Goal: Task Accomplishment & Management: Manage account settings

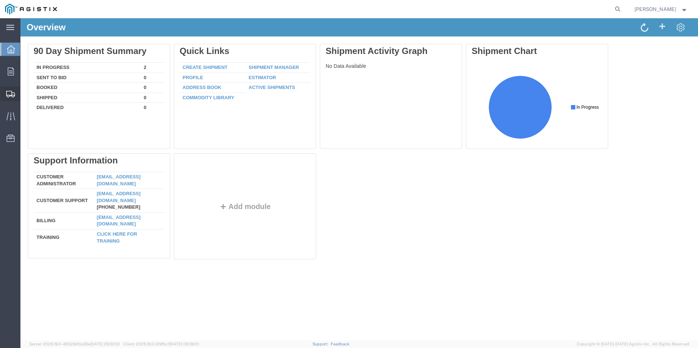
click at [25, 95] on span "Shipments" at bounding box center [22, 93] width 5 height 15
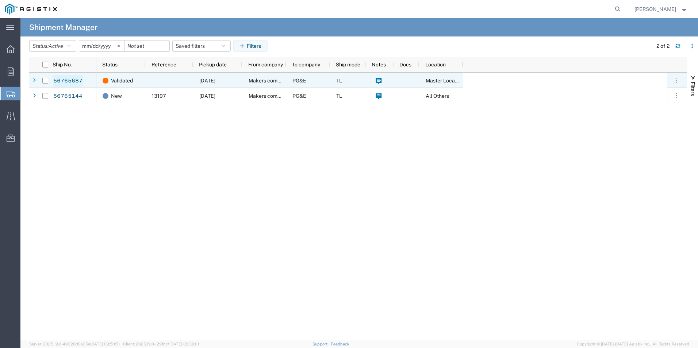
click at [73, 81] on link "56765687" at bounding box center [68, 81] width 30 height 12
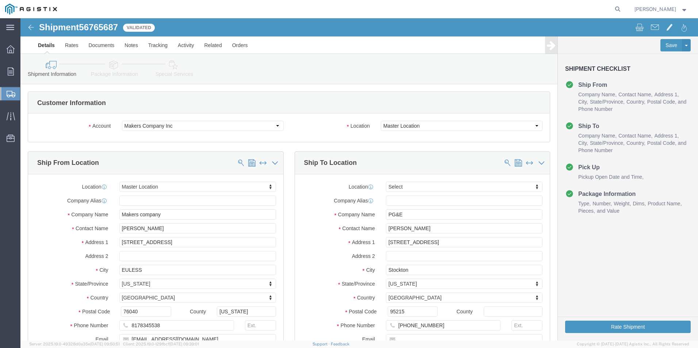
select select
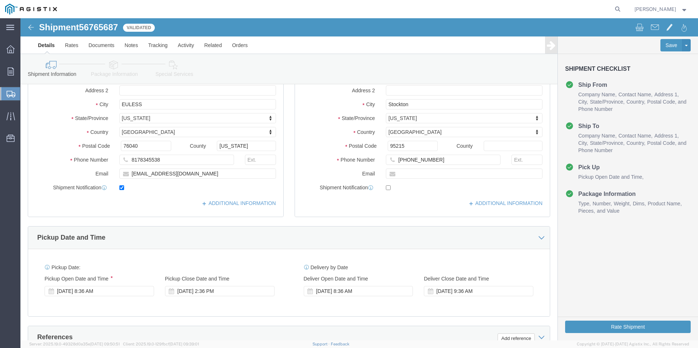
scroll to position [182, 0]
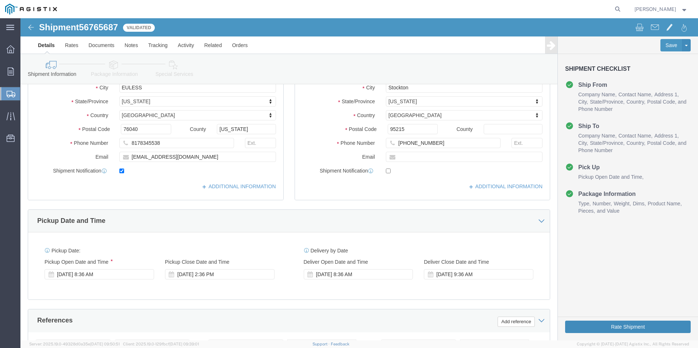
click button "Rate Shipment"
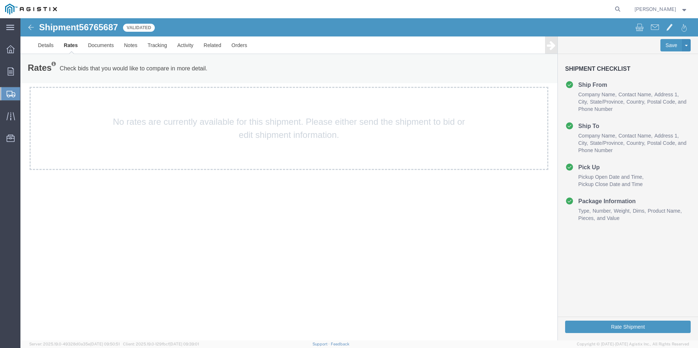
click at [26, 92] on span "Shipments" at bounding box center [23, 93] width 6 height 15
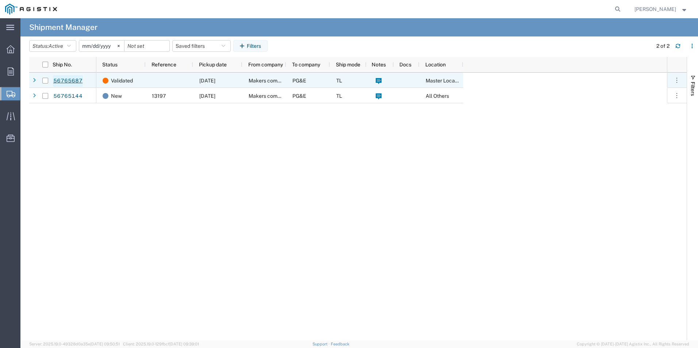
click at [71, 78] on link "56765687" at bounding box center [68, 81] width 30 height 12
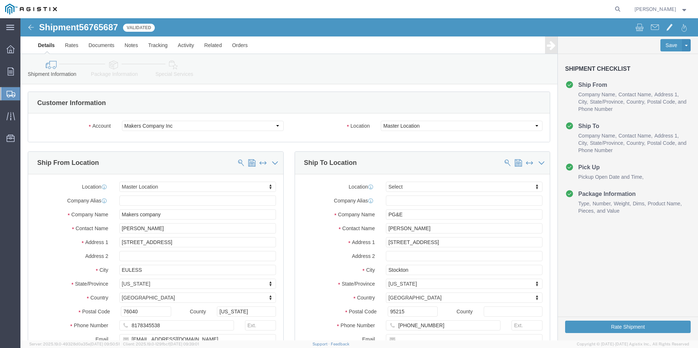
select select
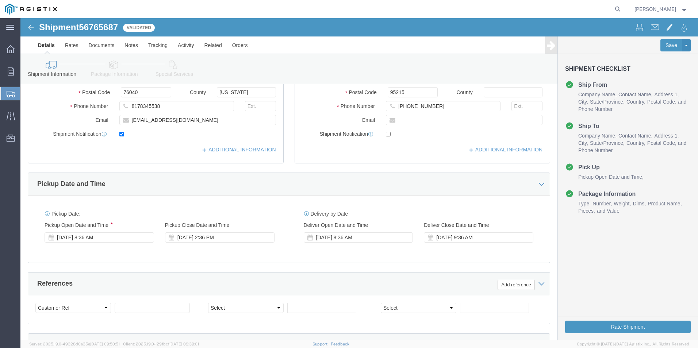
scroll to position [255, 0]
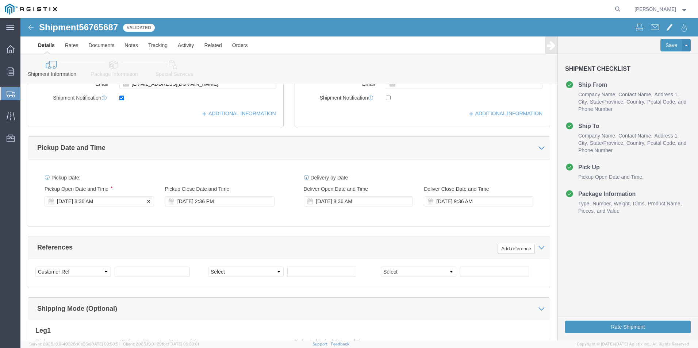
click div "Sep 19 2025 8:36 AM"
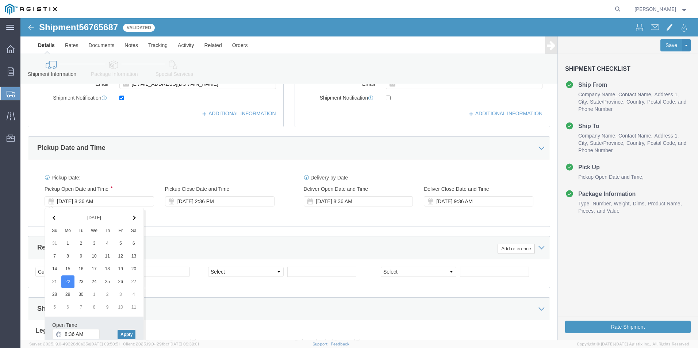
click button "Apply"
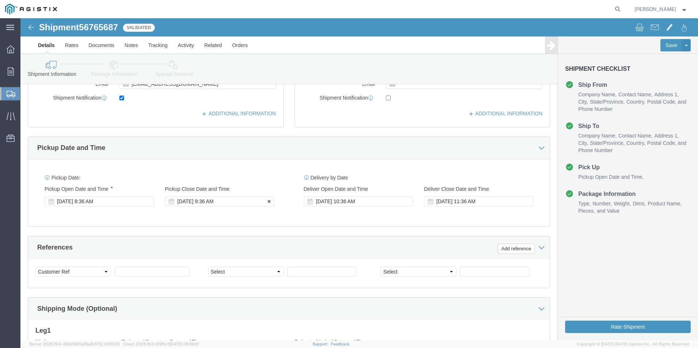
click div "Sep 22 2025 9:36 AM"
drag, startPoint x: 183, startPoint y: 315, endPoint x: 175, endPoint y: 314, distance: 8.0
click input "2:36 AM"
type input "2:pm AM"
click button "Apply"
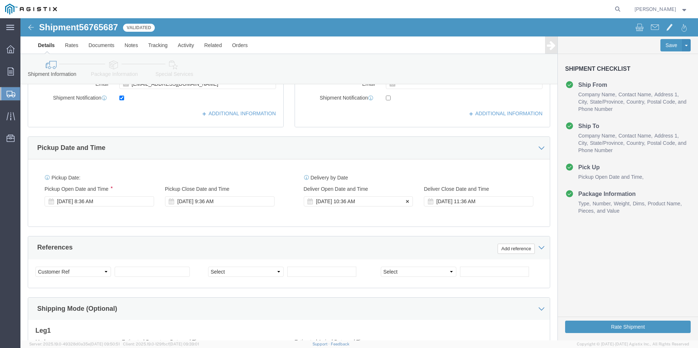
click div "Sep 22 2025 10:36 AM"
click input "10:36 AM"
type input "8:36 AM"
click button "Apply"
click div "Sep 26 2025 9:36 AM"
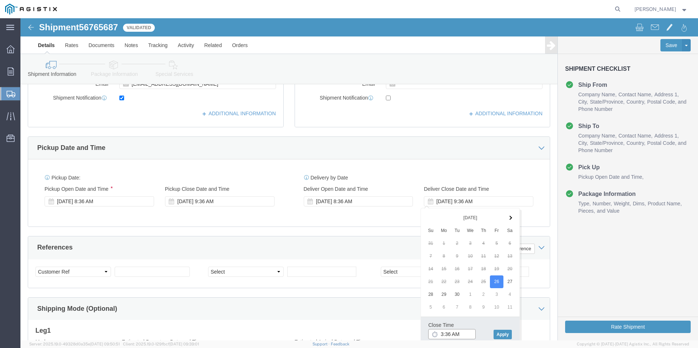
click input "3:36 AM"
type input "3:36 PM"
click button "Apply"
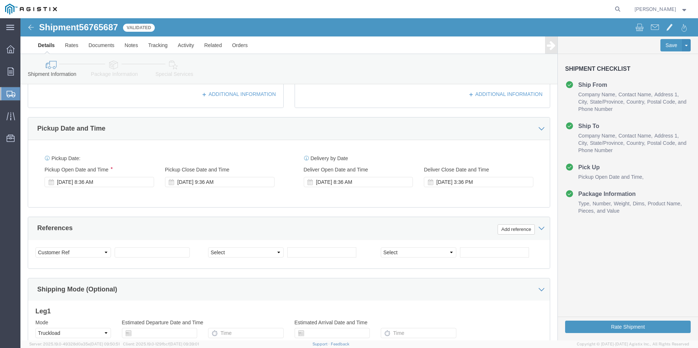
scroll to position [292, 0]
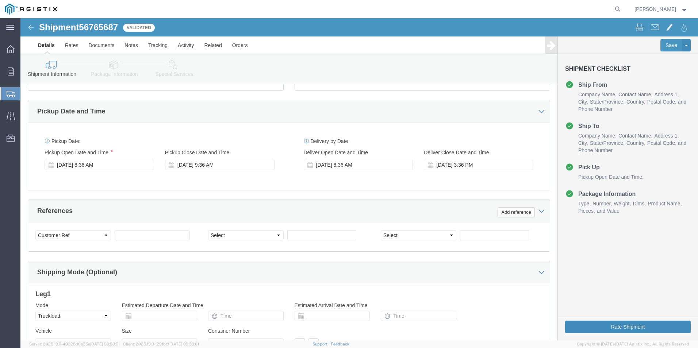
click button "Rate Shipment"
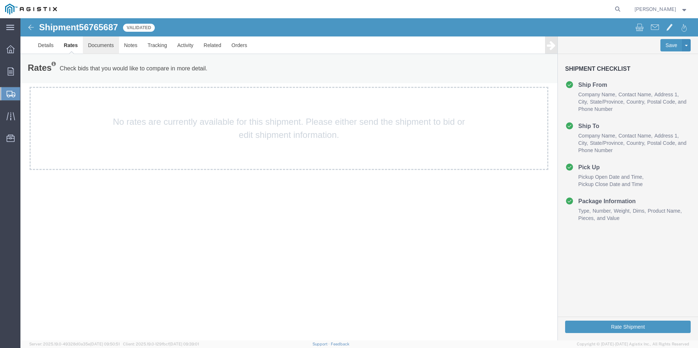
click at [103, 47] on link "Documents" at bounding box center [101, 45] width 36 height 18
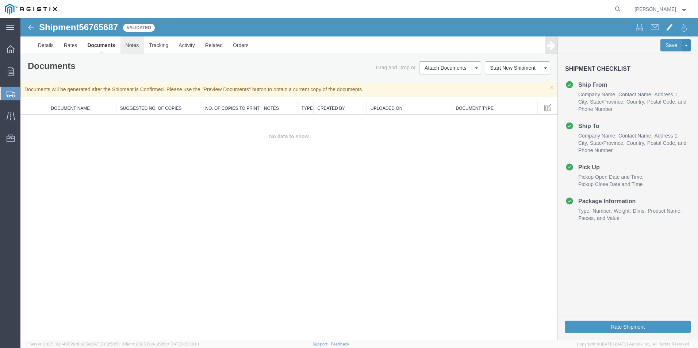
click at [130, 46] on link "Notes" at bounding box center [132, 45] width 24 height 18
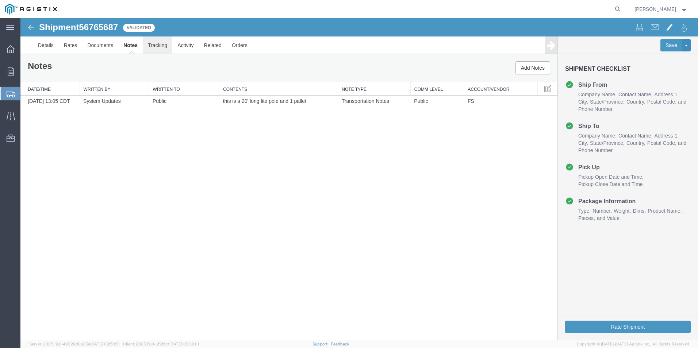
click at [158, 46] on link "Tracking" at bounding box center [158, 45] width 30 height 18
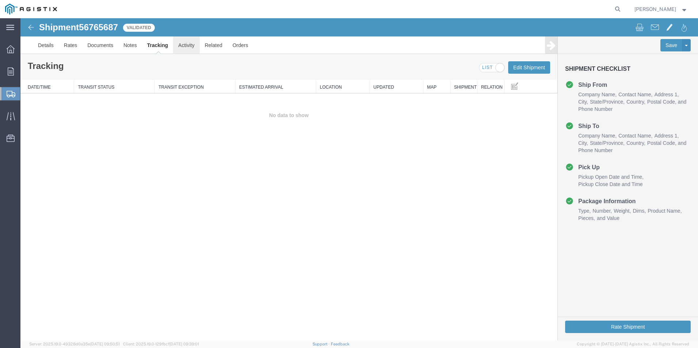
click at [189, 47] on link "Activity" at bounding box center [186, 45] width 26 height 18
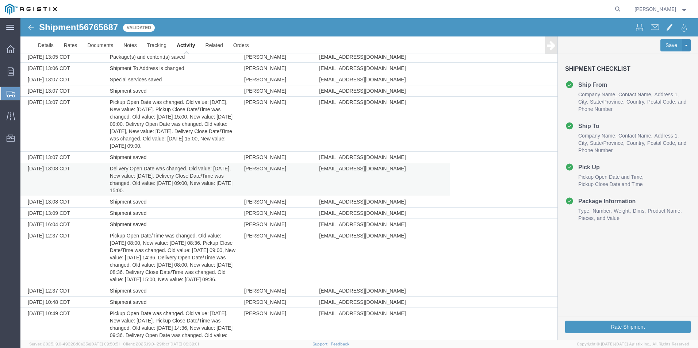
scroll to position [255, 0]
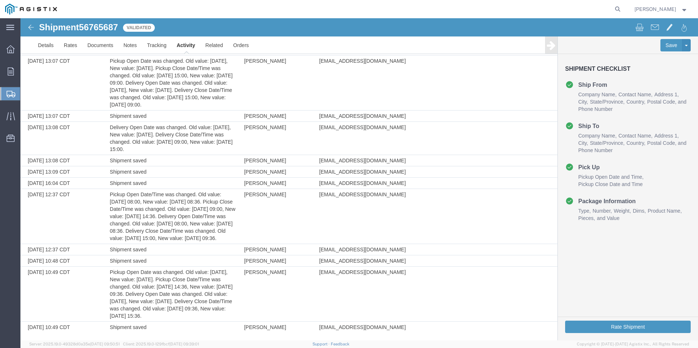
click at [12, 95] on icon at bounding box center [11, 94] width 9 height 7
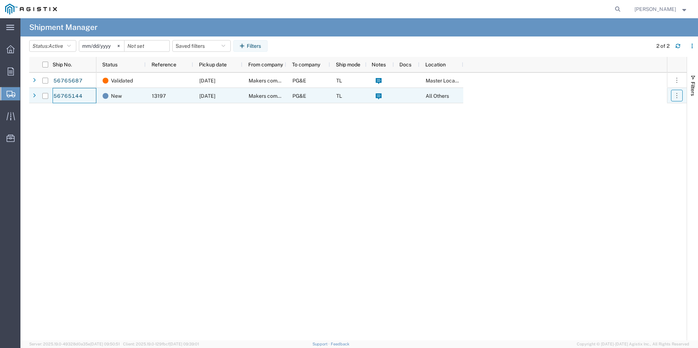
drag, startPoint x: 72, startPoint y: 94, endPoint x: 680, endPoint y: 96, distance: 607.8
click at [680, 96] on button "button" at bounding box center [677, 96] width 12 height 12
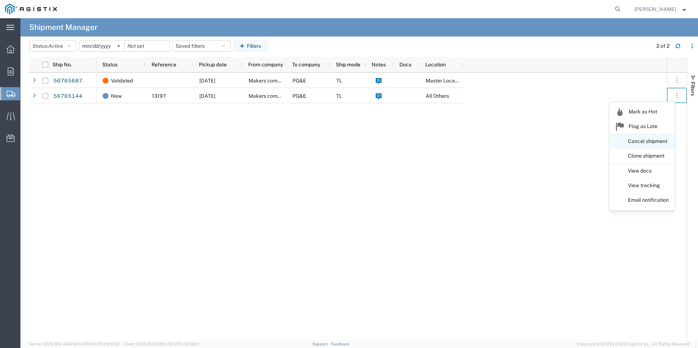
click at [634, 142] on link "Cancel shipment" at bounding box center [641, 141] width 65 height 13
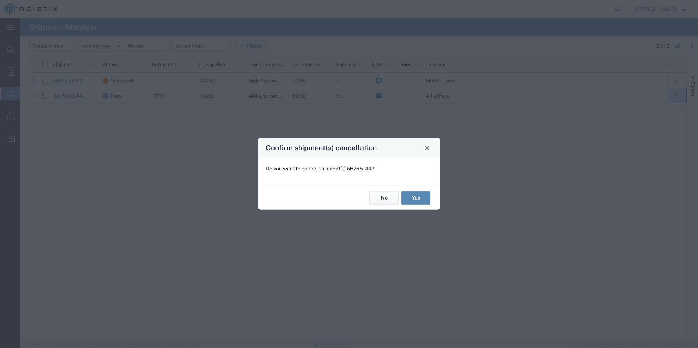
click at [420, 198] on button "Yes" at bounding box center [415, 197] width 29 height 13
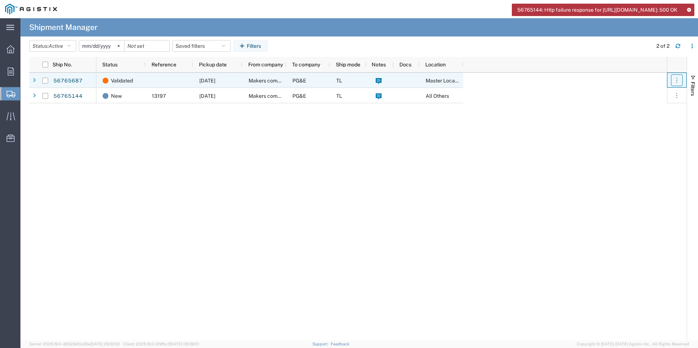
click at [678, 80] on icon "button" at bounding box center [676, 80] width 7 height 7
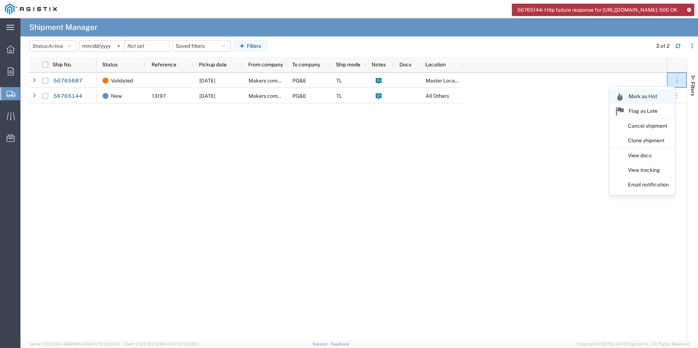
click at [644, 97] on link "Mark as Hot" at bounding box center [641, 96] width 65 height 15
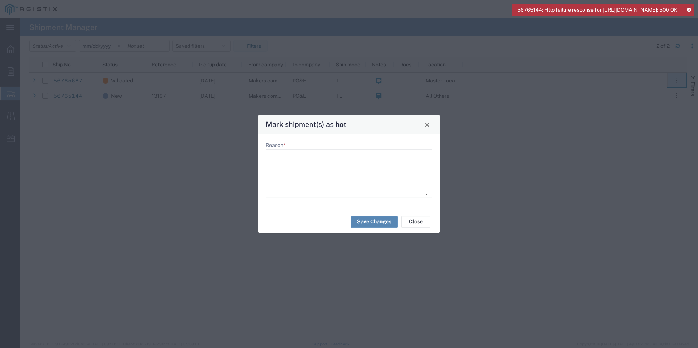
click at [375, 223] on button "Save Changes" at bounding box center [374, 222] width 47 height 12
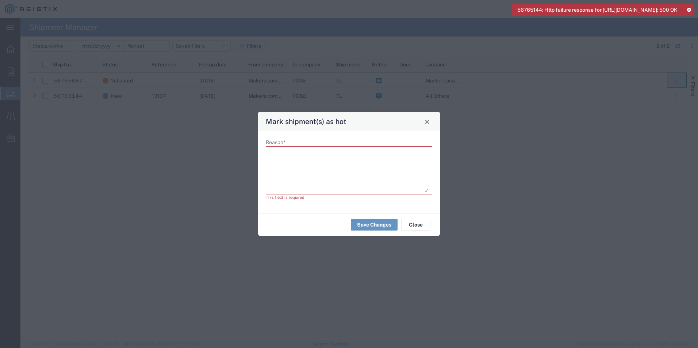
click at [284, 155] on textarea "Reason *" at bounding box center [349, 170] width 158 height 44
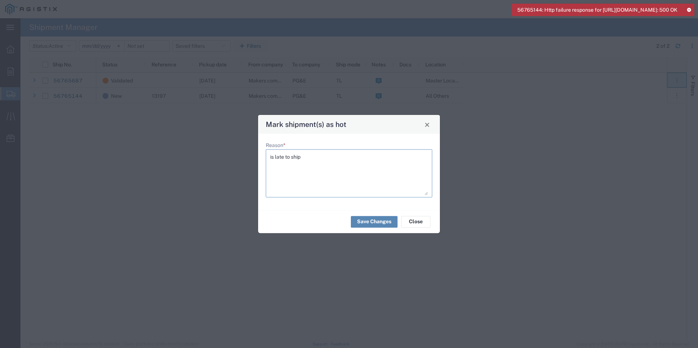
type textarea "is late to ship"
click at [377, 220] on button "Save Changes" at bounding box center [374, 222] width 47 height 12
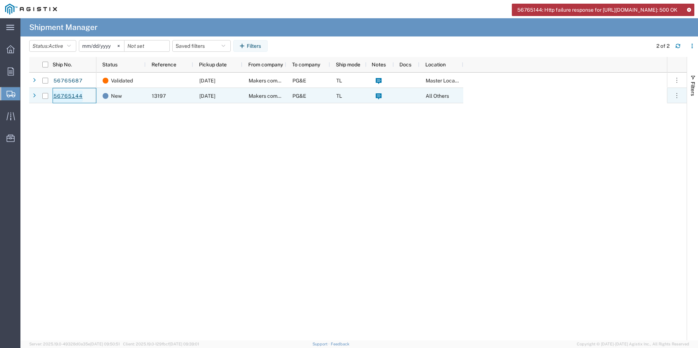
drag, startPoint x: 174, startPoint y: 96, endPoint x: 70, endPoint y: 94, distance: 104.4
click at [70, 94] on link "56765144" at bounding box center [68, 96] width 30 height 12
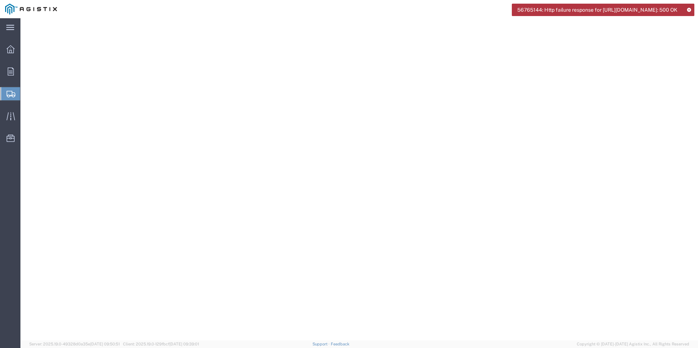
select select "PURCHORD"
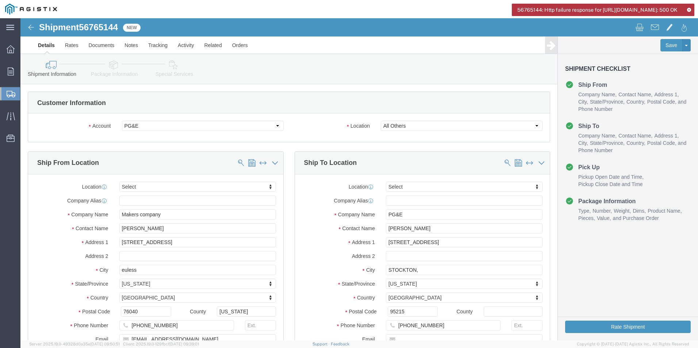
select select
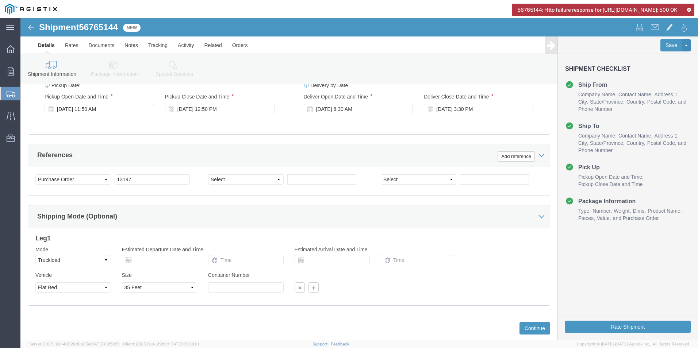
scroll to position [364, 0]
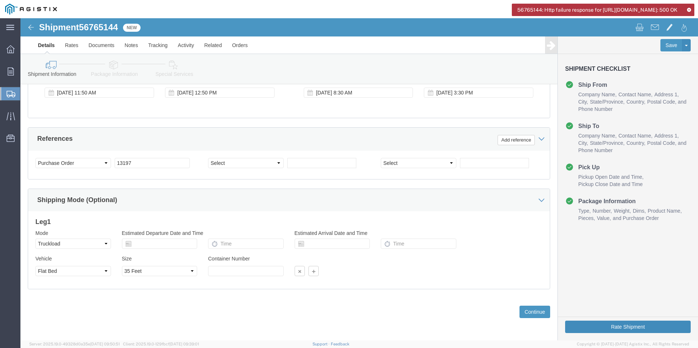
click button "Rate Shipment"
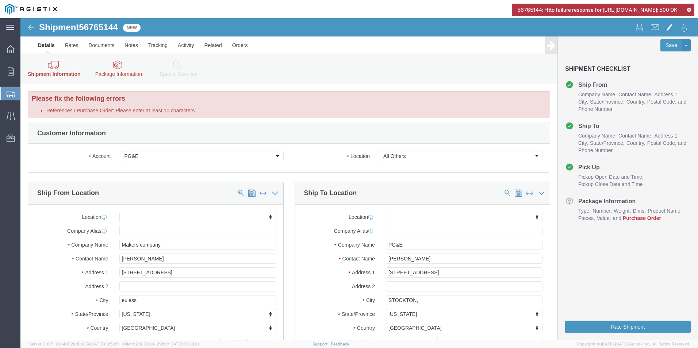
scroll to position [0, 0]
click button
click link "Clone Shipment"
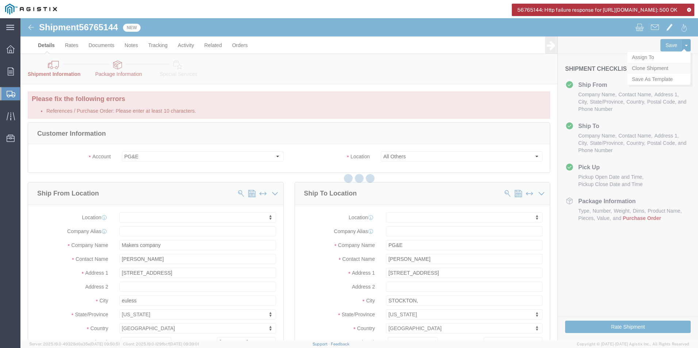
select select "PURCHORD"
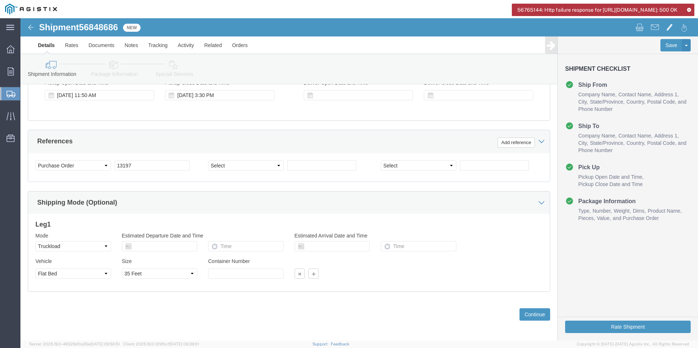
scroll to position [364, 0]
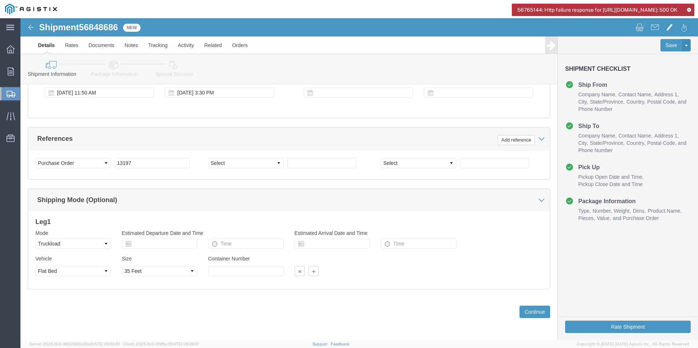
click at [26, 91] on span "Shipments" at bounding box center [23, 93] width 6 height 15
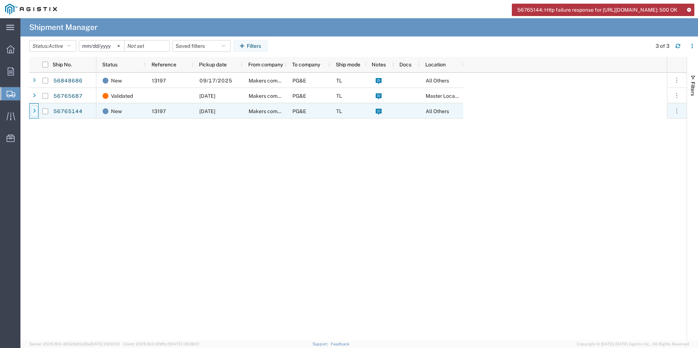
click at [36, 110] on div at bounding box center [34, 111] width 7 height 12
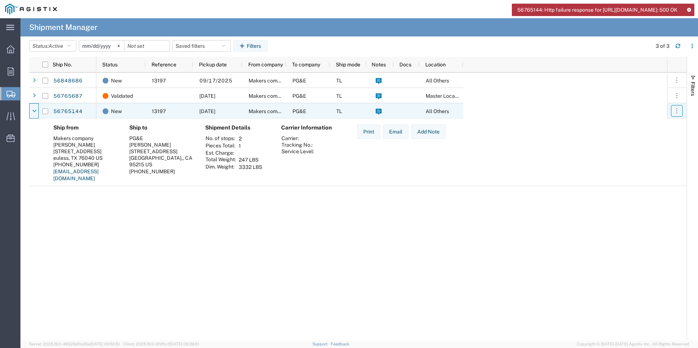
click at [676, 109] on icon "button" at bounding box center [676, 110] width 7 height 7
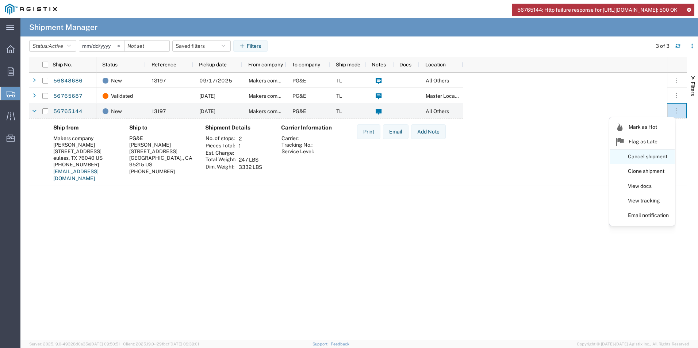
click at [645, 155] on link "Cancel shipment" at bounding box center [641, 156] width 65 height 13
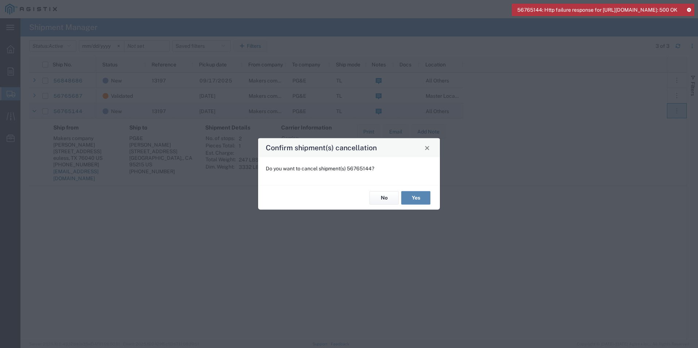
click at [421, 199] on button "Yes" at bounding box center [415, 197] width 29 height 13
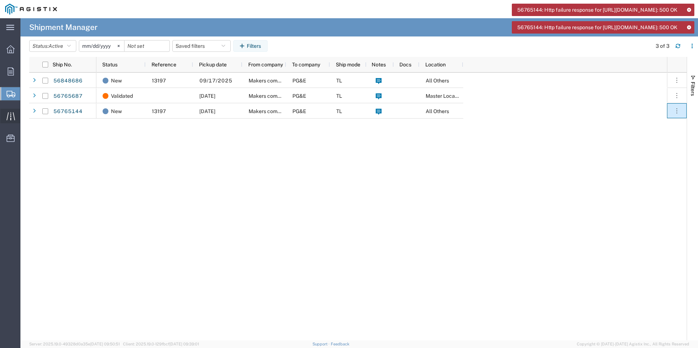
click at [9, 115] on icon at bounding box center [11, 116] width 8 height 8
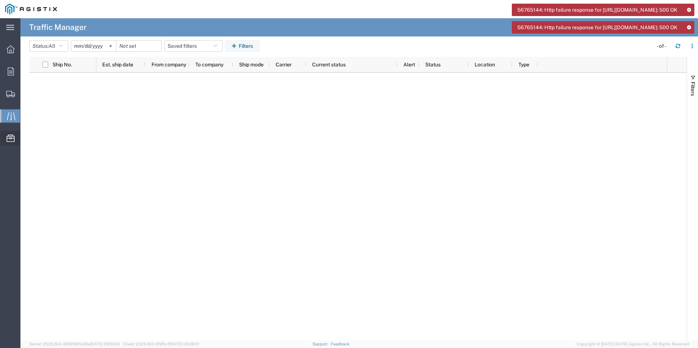
click at [9, 135] on icon at bounding box center [11, 138] width 8 height 7
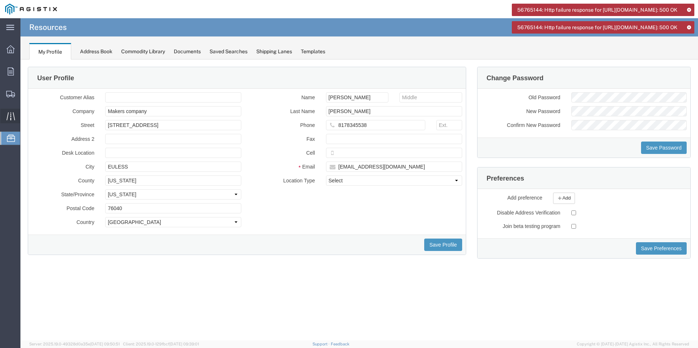
click at [9, 115] on icon at bounding box center [11, 116] width 8 height 8
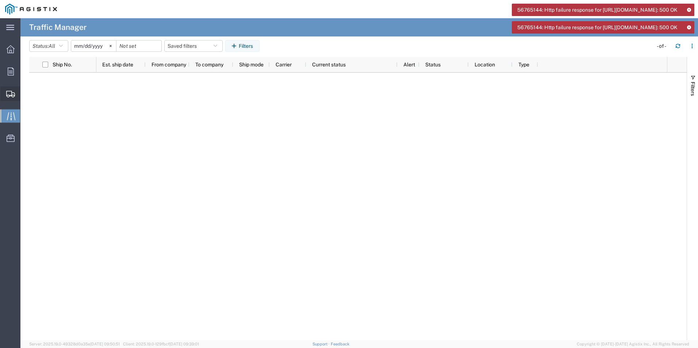
click at [11, 97] on icon at bounding box center [10, 94] width 9 height 7
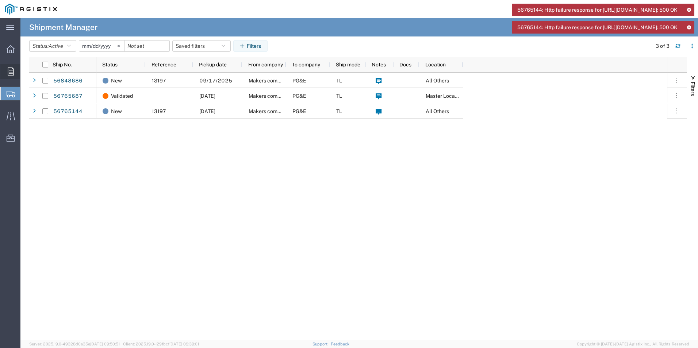
click at [11, 71] on icon at bounding box center [11, 71] width 6 height 8
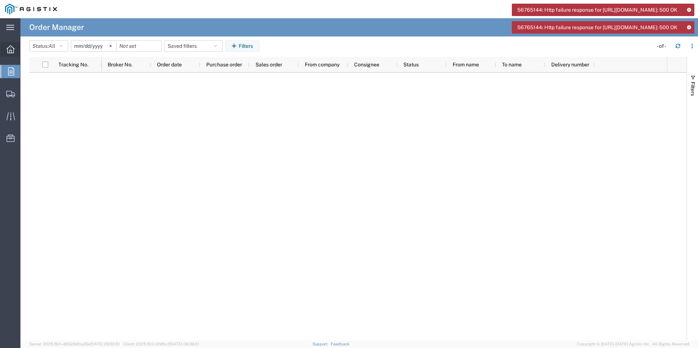
click at [13, 47] on icon at bounding box center [11, 49] width 8 height 8
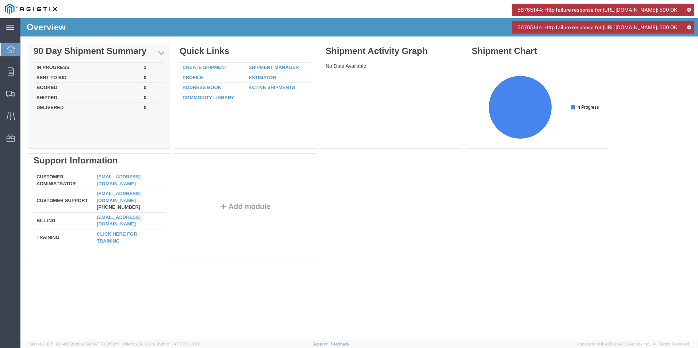
click at [50, 68] on td "In Progress" at bounding box center [87, 68] width 107 height 10
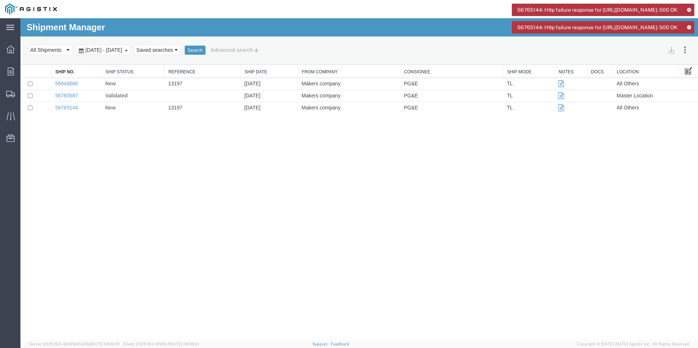
click at [689, 70] on span at bounding box center [687, 70] width 7 height 8
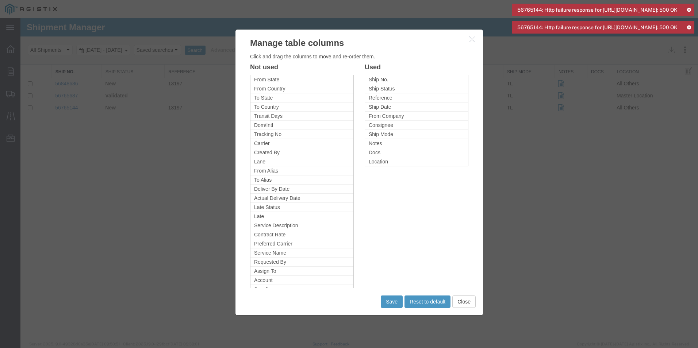
click at [471, 39] on icon "button" at bounding box center [472, 39] width 6 height 6
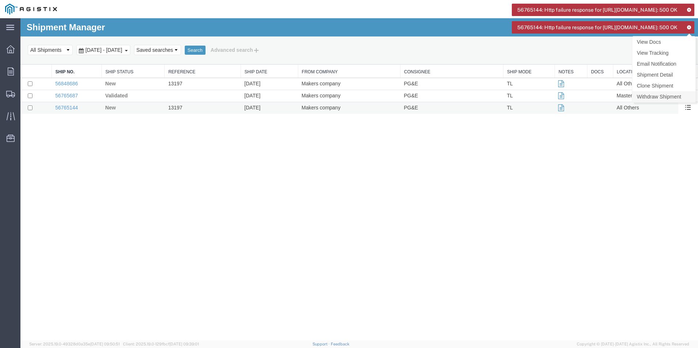
click at [677, 96] on link "Withdraw Shipment" at bounding box center [663, 96] width 63 height 11
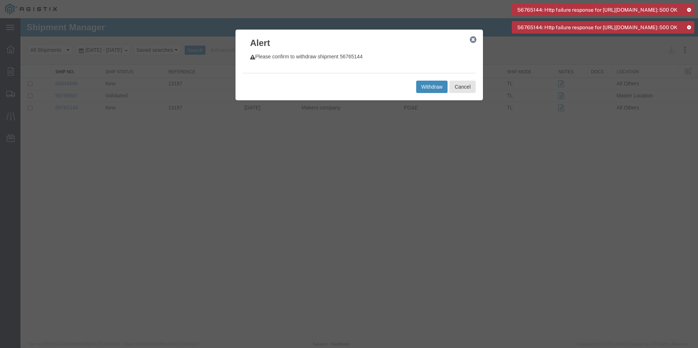
click at [434, 88] on button "Withdraw" at bounding box center [431, 87] width 31 height 12
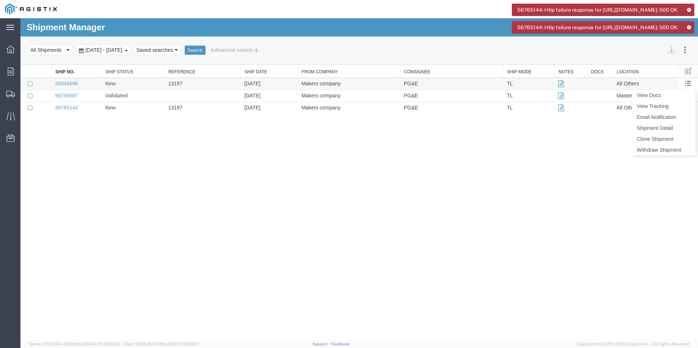
click at [688, 84] on span at bounding box center [687, 83] width 6 height 6
click at [657, 148] on link "Withdraw Shipment" at bounding box center [663, 149] width 63 height 11
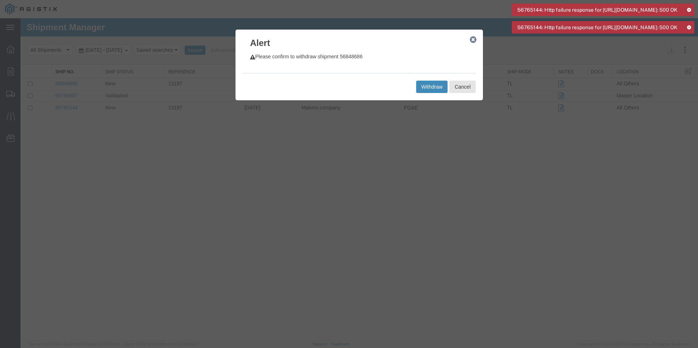
click at [429, 85] on button "Withdraw" at bounding box center [431, 87] width 31 height 12
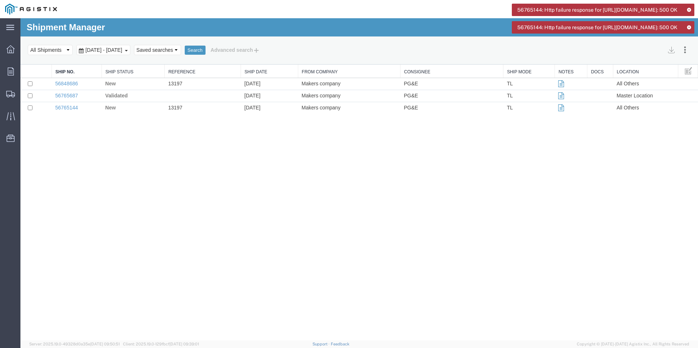
click at [685, 39] on div "56765144: Http failure response for https://app.agistix.com/fs/api/web-api/canc…" at bounding box center [602, 21] width 182 height 35
click at [689, 29] on icon at bounding box center [688, 27] width 5 height 4
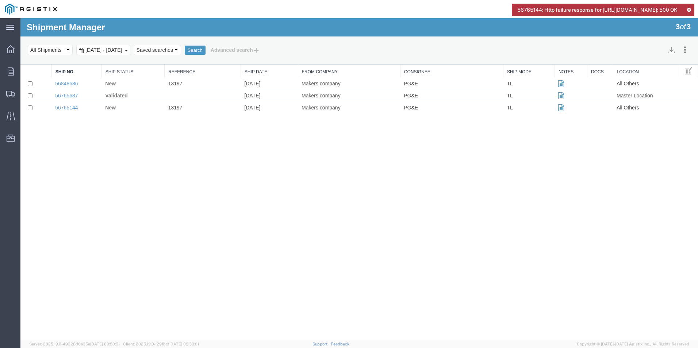
click at [689, 9] on icon at bounding box center [688, 10] width 5 height 4
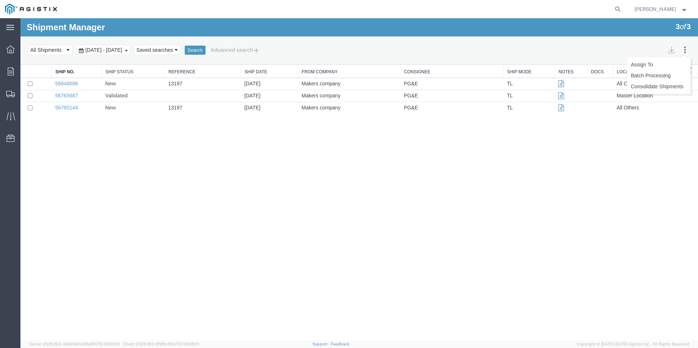
click at [684, 49] on icon at bounding box center [684, 49] width 7 height 7
click at [688, 96] on span at bounding box center [687, 95] width 6 height 6
click at [686, 94] on span at bounding box center [687, 95] width 6 height 6
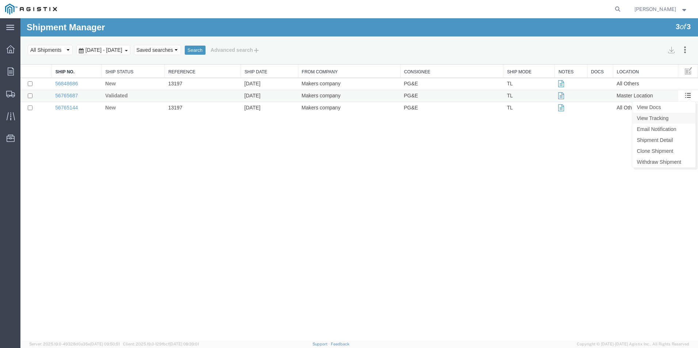
click at [648, 117] on link "View Tracking" at bounding box center [663, 118] width 63 height 11
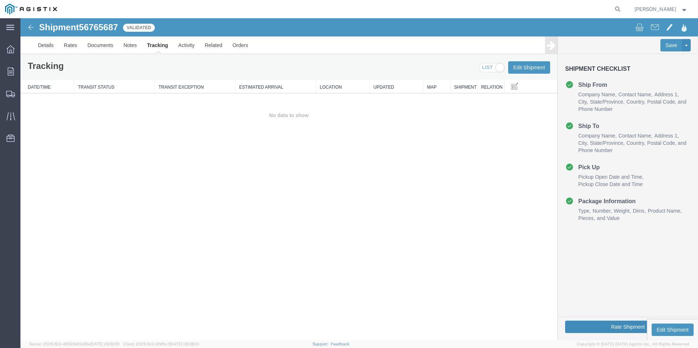
click at [615, 324] on button "Rate Shipment" at bounding box center [627, 327] width 125 height 12
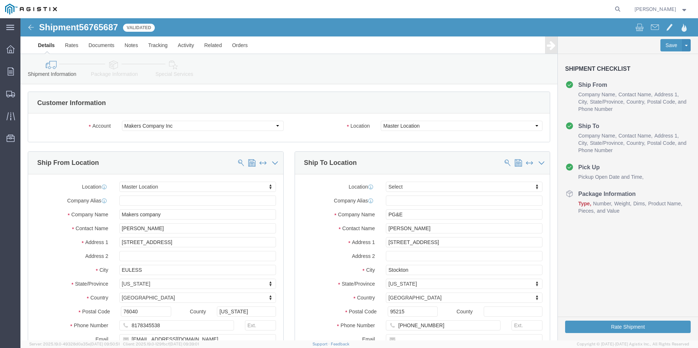
select select
click button "Rate Shipment"
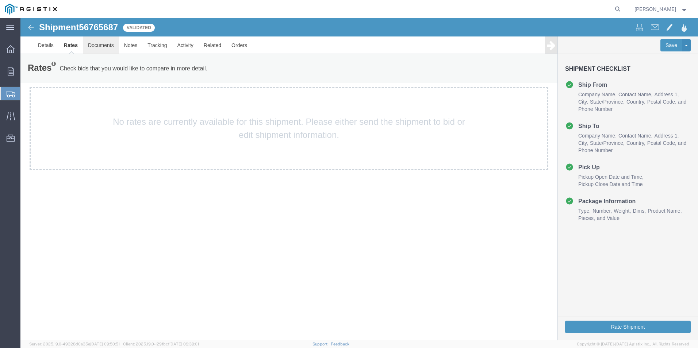
click at [97, 44] on link "Documents" at bounding box center [101, 45] width 36 height 18
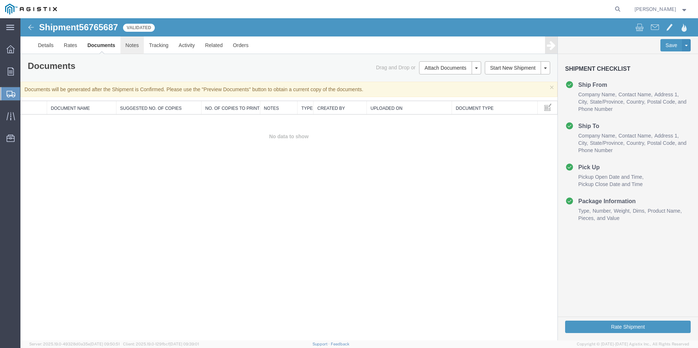
click at [134, 46] on link "Notes" at bounding box center [132, 45] width 24 height 18
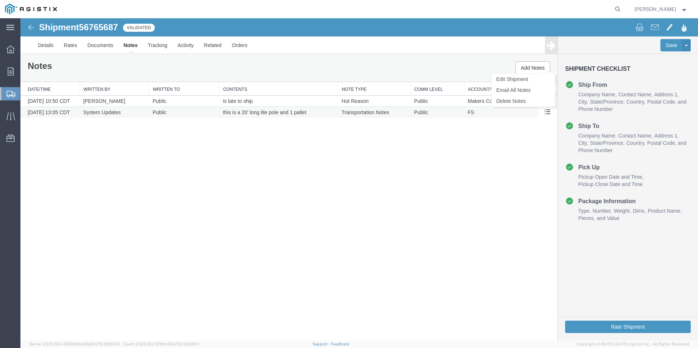
click at [547, 112] on span at bounding box center [547, 111] width 6 height 6
click at [162, 46] on link "Tracking" at bounding box center [158, 45] width 30 height 18
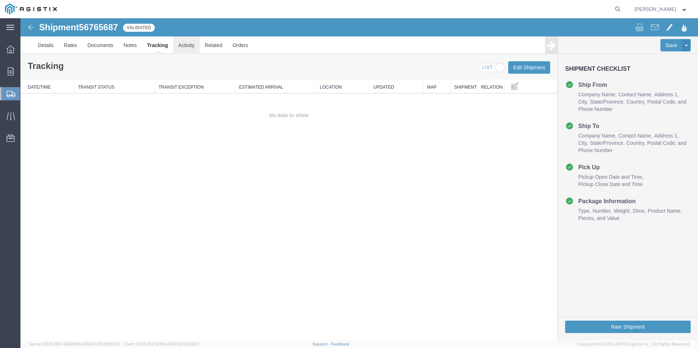
click at [190, 46] on link "Activity" at bounding box center [186, 45] width 26 height 18
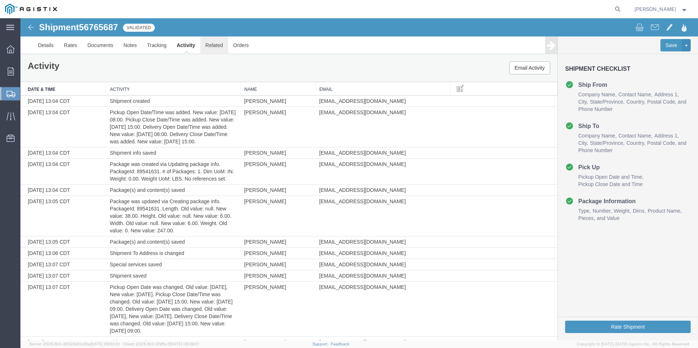
click at [215, 47] on link "Related" at bounding box center [214, 45] width 28 height 18
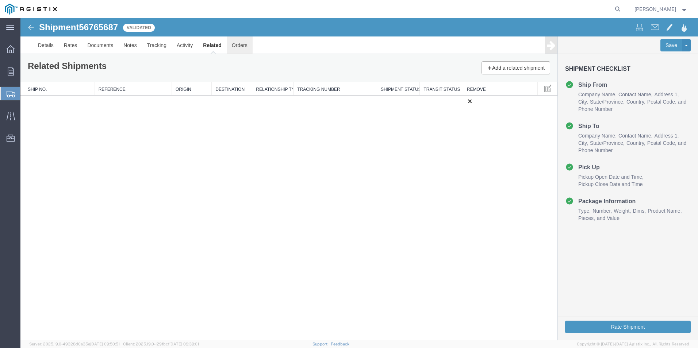
click at [242, 46] on link "Orders" at bounding box center [240, 45] width 26 height 18
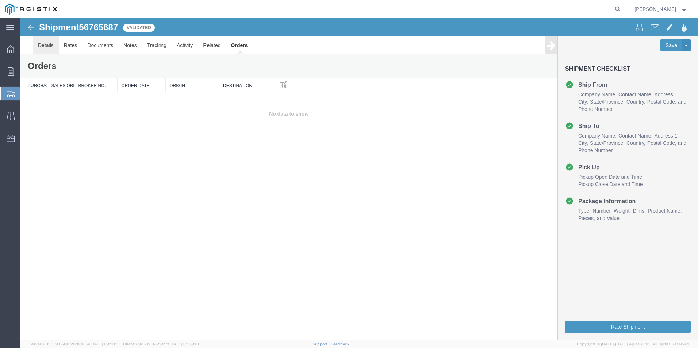
click at [45, 45] on link "Details" at bounding box center [46, 45] width 26 height 18
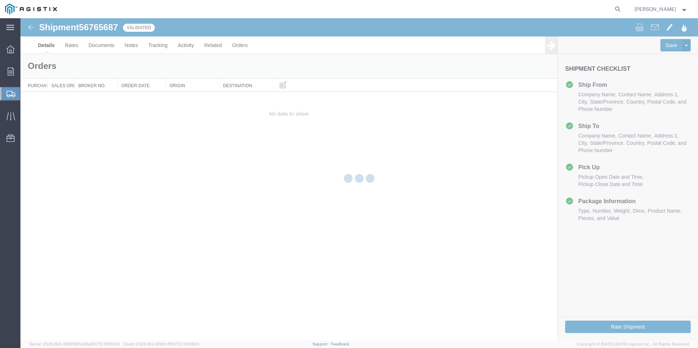
select select "35994"
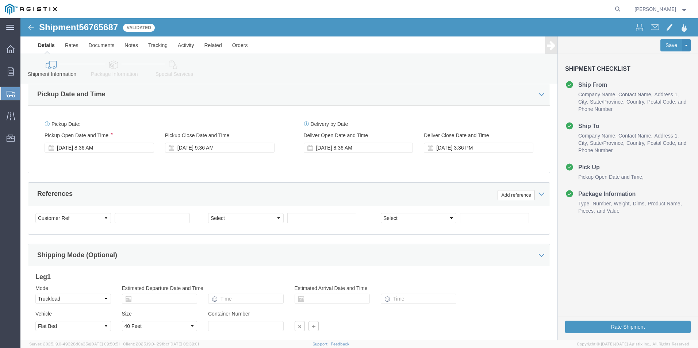
scroll to position [364, 0]
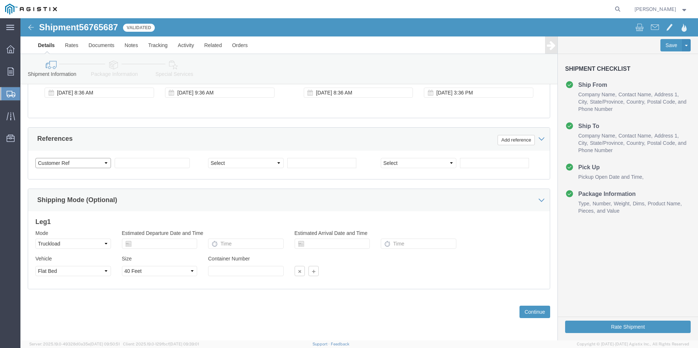
click select "Select Account Type Activity ID Airline Appointment Number ASN Batch Request # …"
click at [8, 94] on icon at bounding box center [11, 94] width 9 height 7
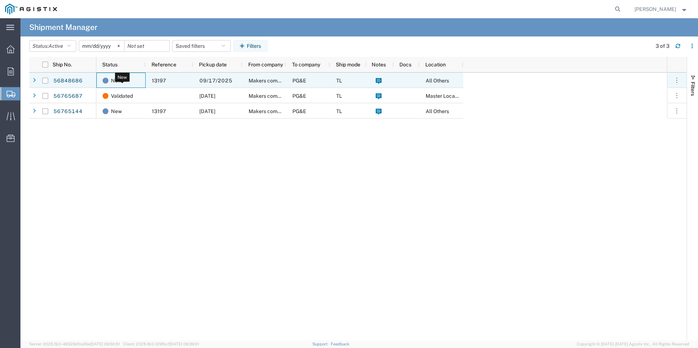
click at [113, 81] on span "New" at bounding box center [116, 80] width 11 height 15
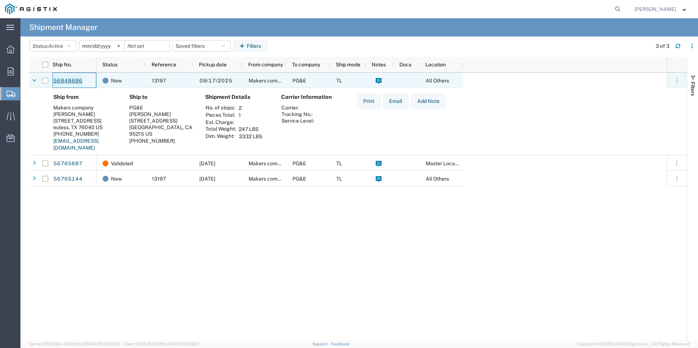
click at [55, 78] on link "56848686" at bounding box center [68, 81] width 30 height 12
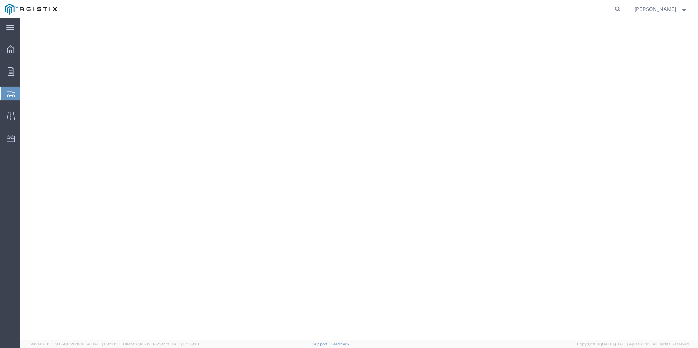
select select "PURCHORD"
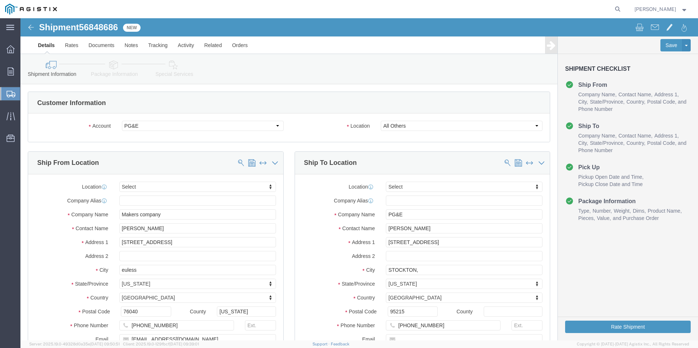
select select
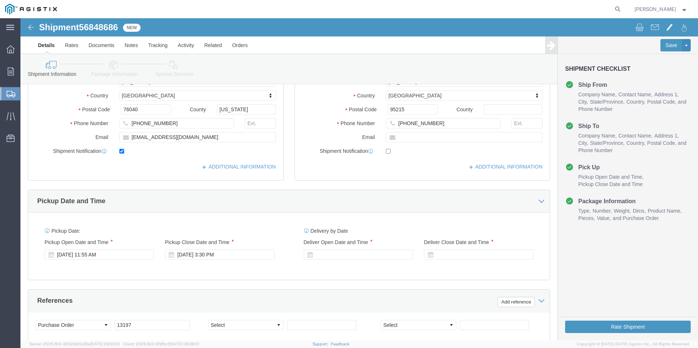
scroll to position [219, 0]
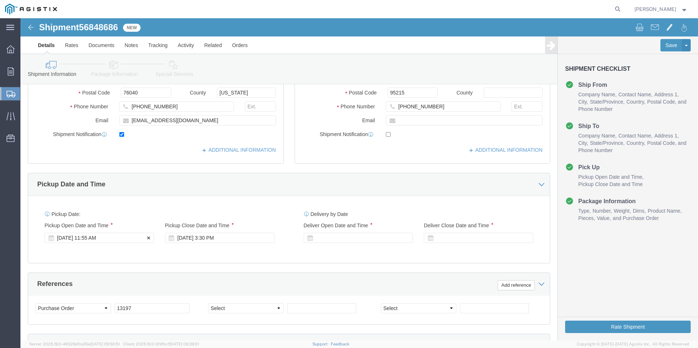
click div "Sep 17 2025 11:55 AM"
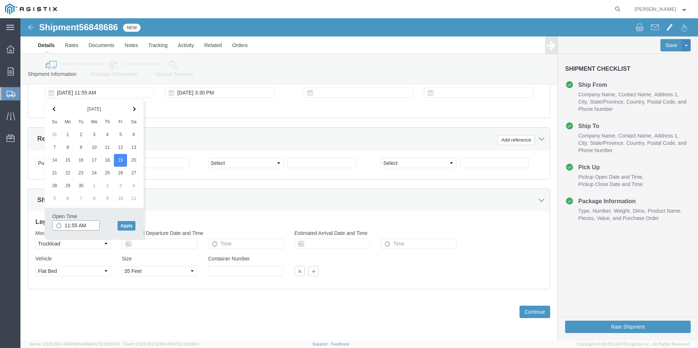
click input "11:55 AM"
type input "8:55 AM"
click button "Apply"
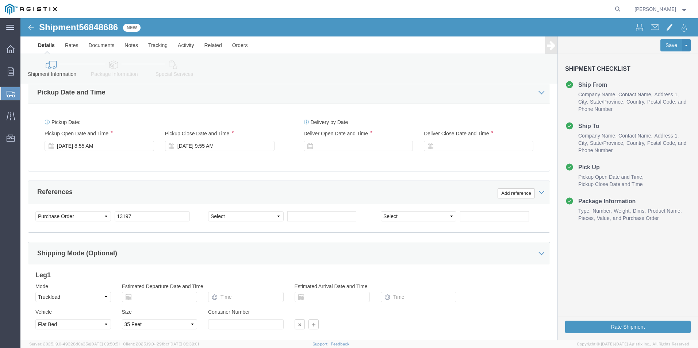
scroll to position [291, 0]
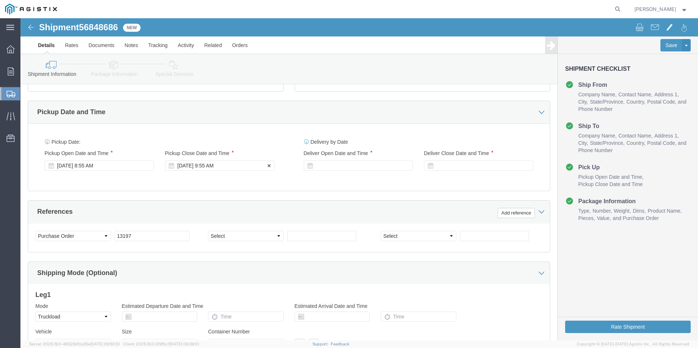
click div "Sep 19 2025 9:55 AM"
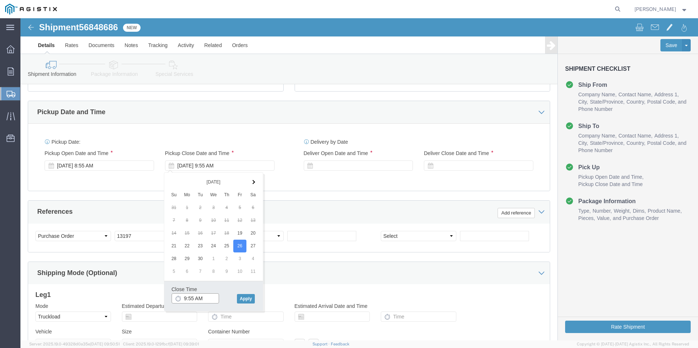
click input "9:55 AM"
click input "2:55 AM"
type input "2:55 PM"
click button "Apply"
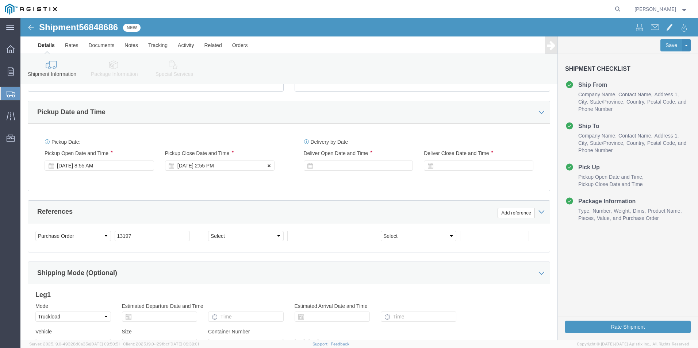
click div "Sep 26 2025 2:55 PM"
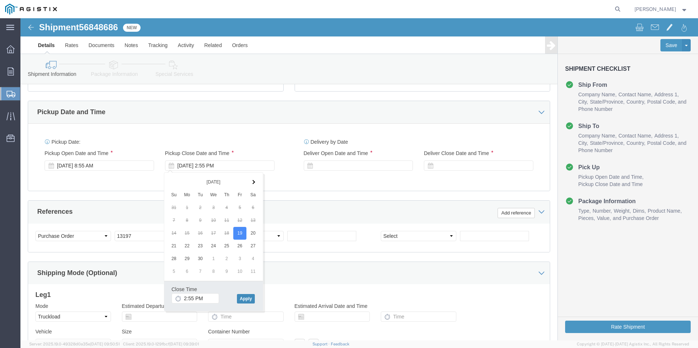
click button "Apply"
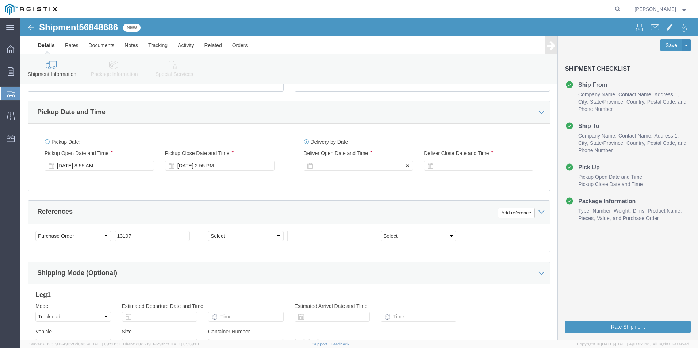
click div
click input "3:55 PM"
click input "8:55 PM"
type input "8:55 AM"
click button "Apply"
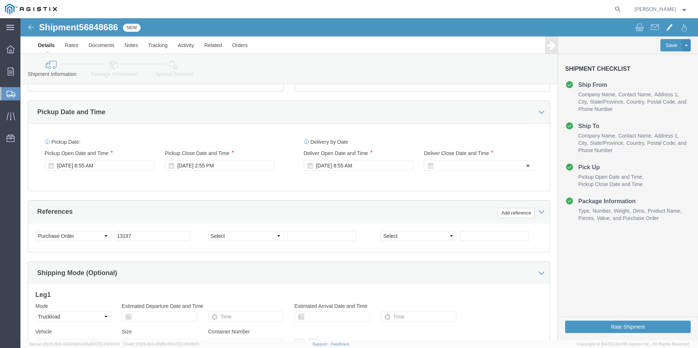
click div
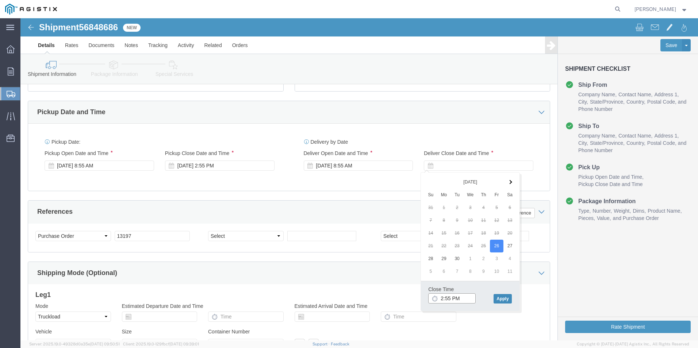
type input "2:55 PM"
click button "Apply"
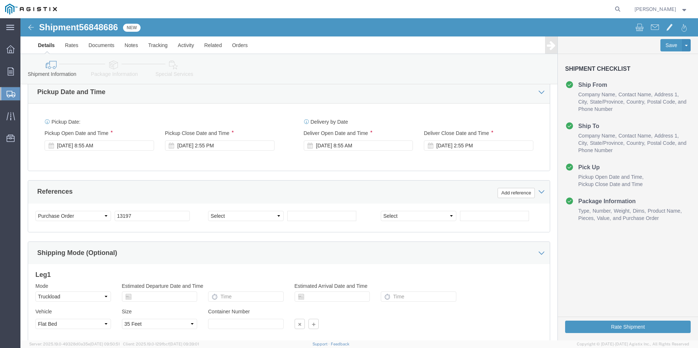
scroll to position [328, 0]
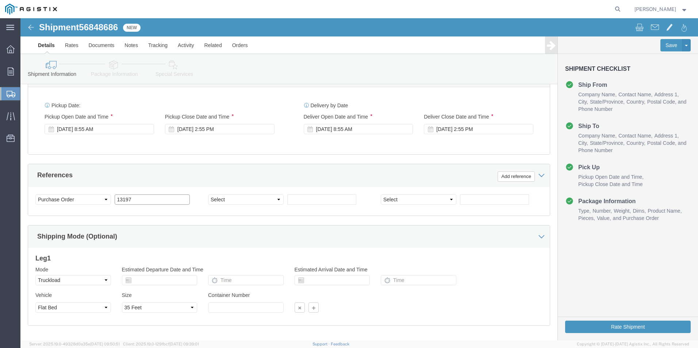
click input "13197"
type input "1"
type input "0"
click button "Rate Shipment"
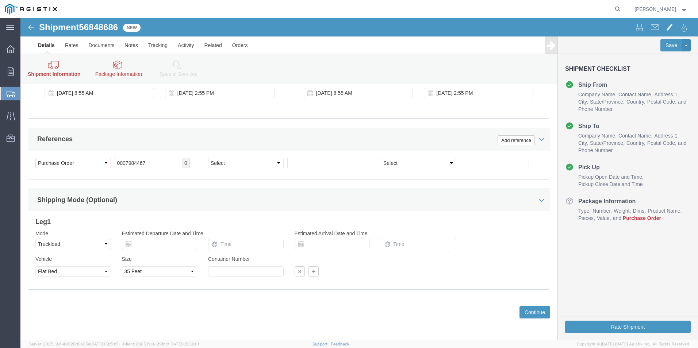
scroll to position [395, 0]
click input "0007984467"
type input "S007984467"
click button "Continue"
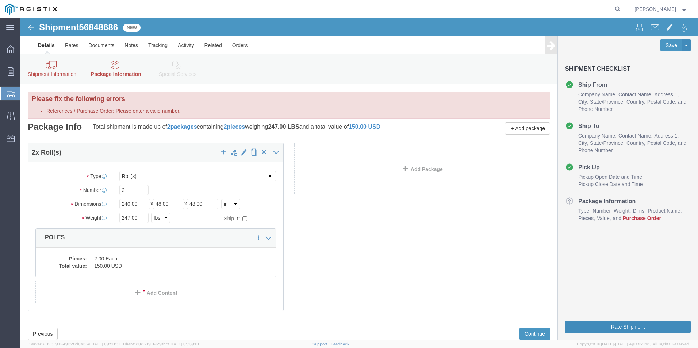
click button "Rate Shipment"
click icon
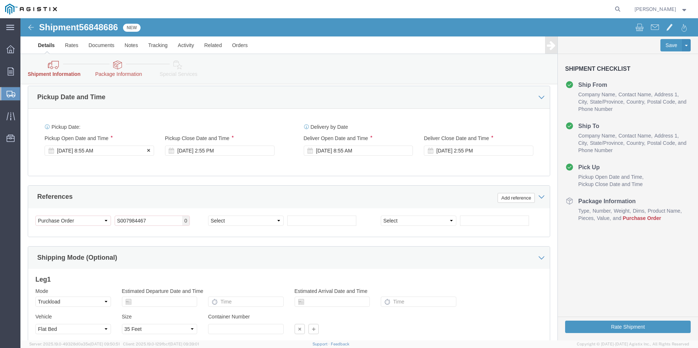
scroll to position [395, 0]
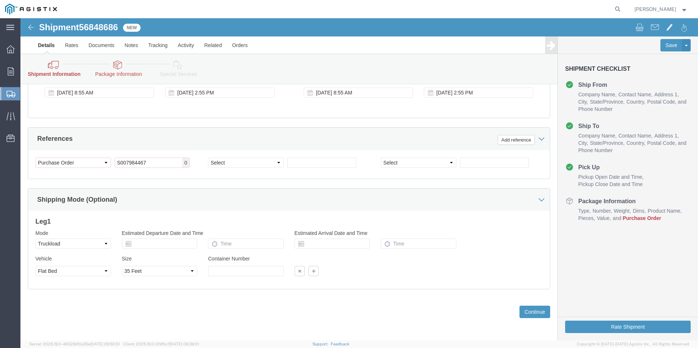
click at [26, 95] on span "Shipments" at bounding box center [23, 93] width 6 height 15
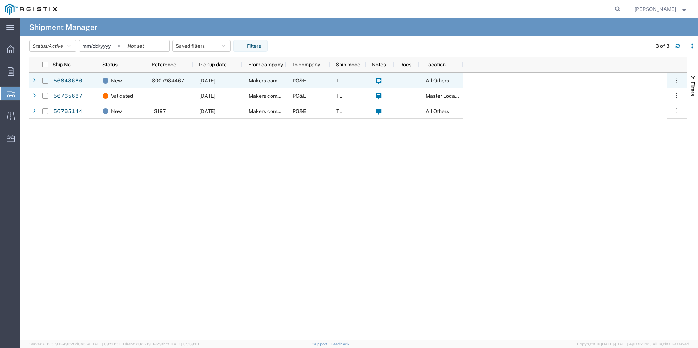
click at [45, 81] on input "Press Space to toggle row selection (unchecked)" at bounding box center [45, 81] width 6 height 6
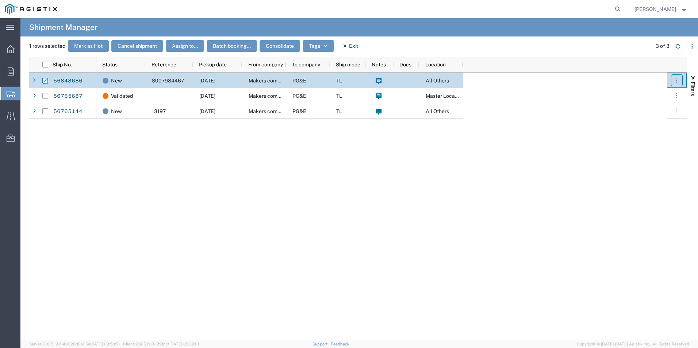
click at [677, 79] on icon "button" at bounding box center [676, 80] width 7 height 7
click at [653, 124] on link "Cancel shipment" at bounding box center [641, 126] width 65 height 13
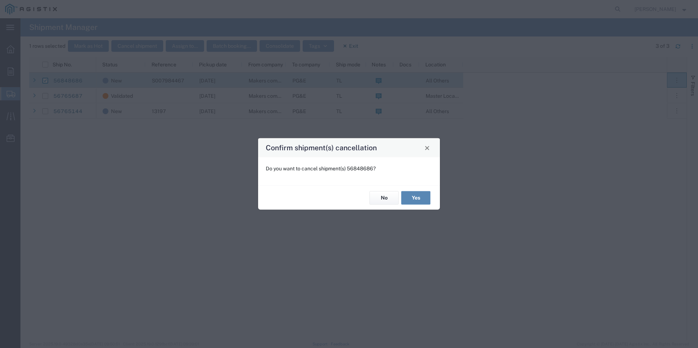
click at [414, 197] on button "Yes" at bounding box center [415, 197] width 29 height 13
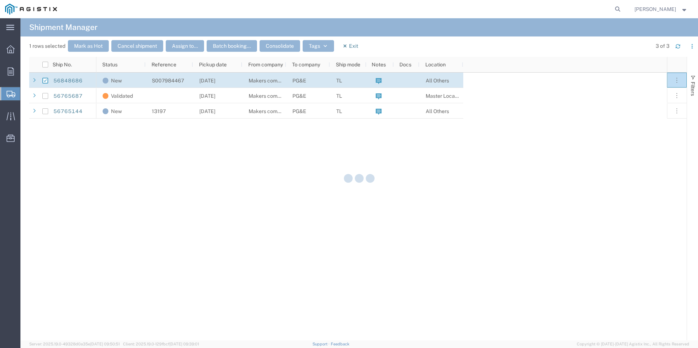
checkbox input "false"
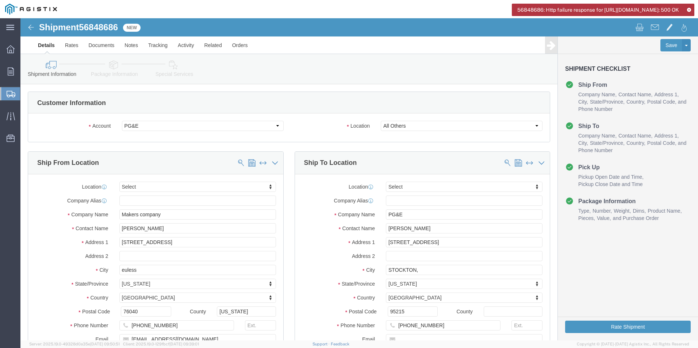
select select
click at [9, 93] on icon at bounding box center [11, 94] width 9 height 7
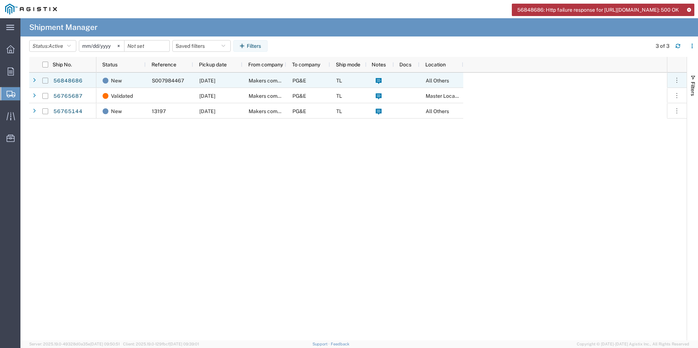
click at [45, 81] on input "Press Space to toggle row selection (unchecked)" at bounding box center [45, 81] width 6 height 6
checkbox input "true"
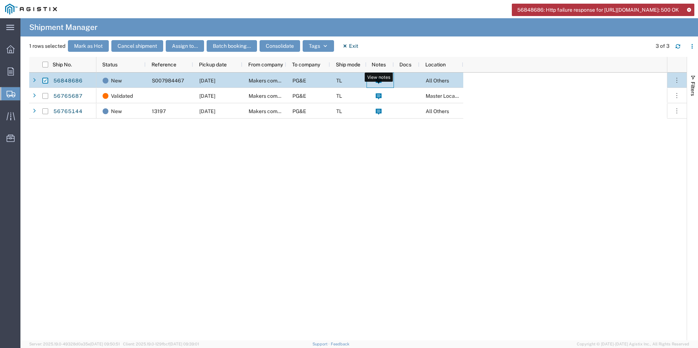
drag, startPoint x: 45, startPoint y: 81, endPoint x: 381, endPoint y: 75, distance: 336.1
drag, startPoint x: 381, startPoint y: 75, endPoint x: 328, endPoint y: 80, distance: 52.4
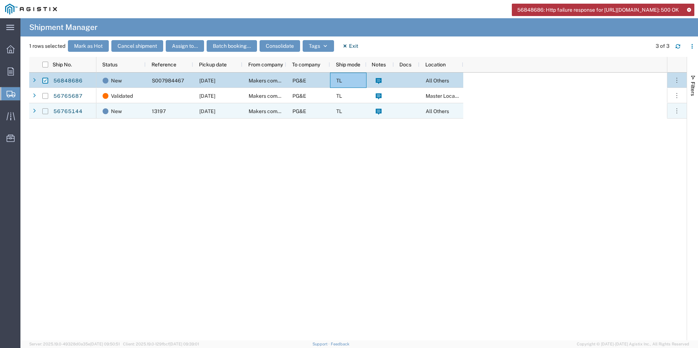
drag, startPoint x: 328, startPoint y: 80, endPoint x: 47, endPoint y: 111, distance: 283.1
click at [47, 111] on input "Press Space to toggle row selection (unchecked)" at bounding box center [45, 111] width 6 height 6
checkbox input "true"
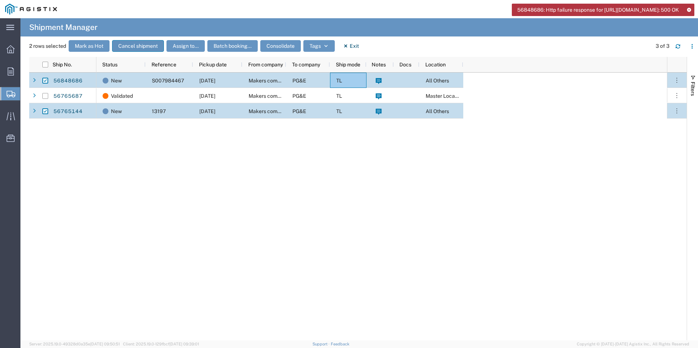
click at [134, 45] on button "Cancel shipment" at bounding box center [138, 46] width 52 height 12
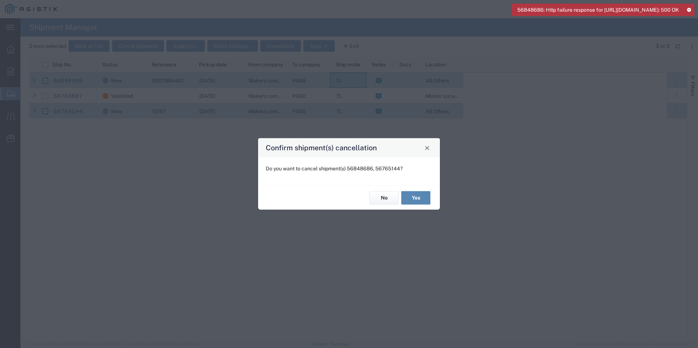
click at [423, 199] on button "Yes" at bounding box center [415, 197] width 29 height 13
checkbox input "false"
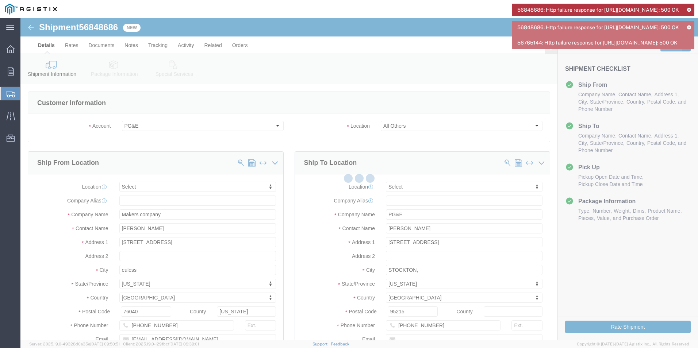
select select
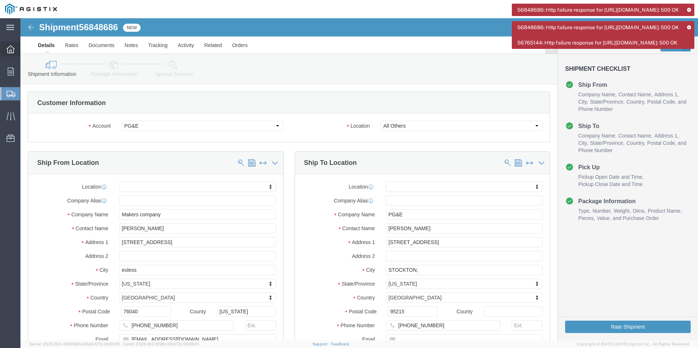
click at [8, 50] on icon at bounding box center [11, 49] width 8 height 8
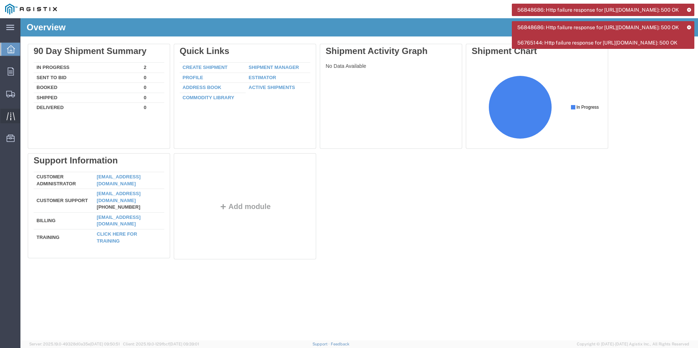
click at [10, 115] on icon at bounding box center [10, 116] width 8 height 8
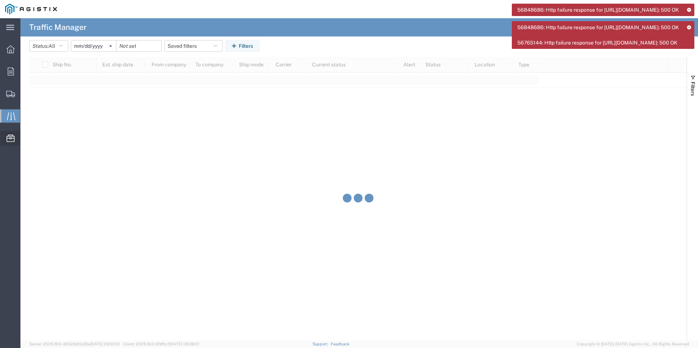
click at [9, 140] on icon at bounding box center [11, 138] width 8 height 7
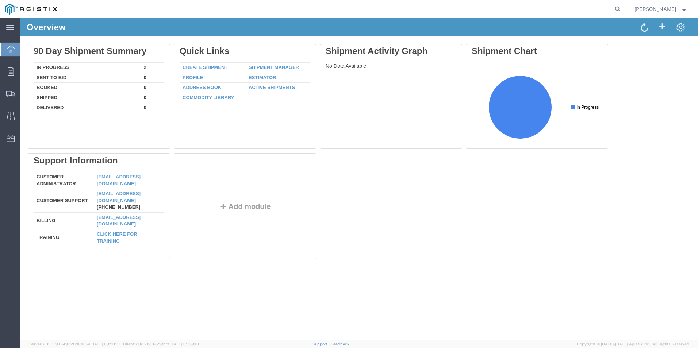
click at [11, 48] on icon at bounding box center [11, 49] width 8 height 8
click at [13, 70] on icon at bounding box center [11, 71] width 6 height 8
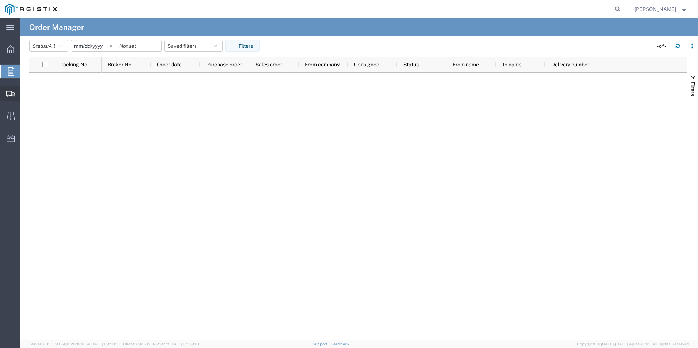
click at [9, 91] on icon at bounding box center [10, 94] width 9 height 7
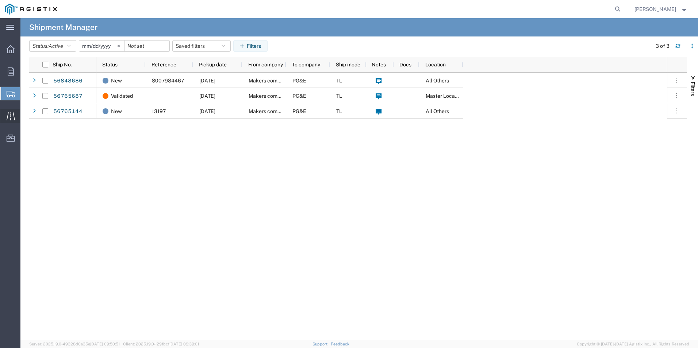
click at [11, 117] on icon at bounding box center [11, 116] width 8 height 8
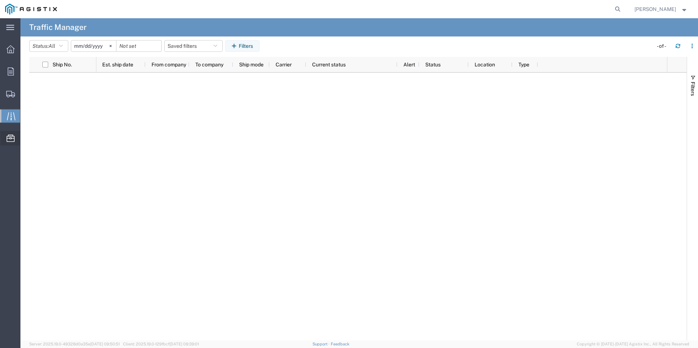
click at [8, 137] on icon at bounding box center [11, 138] width 8 height 7
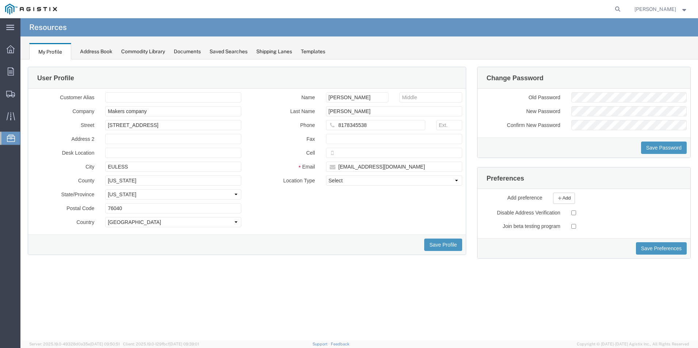
click at [91, 50] on div "Address Book" at bounding box center [96, 52] width 32 height 8
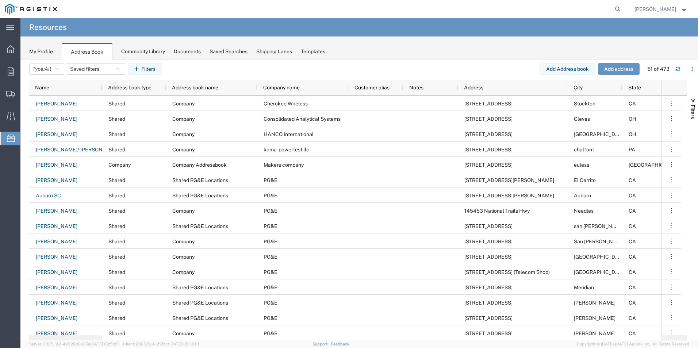
click at [141, 50] on div "Commodity Library" at bounding box center [143, 52] width 44 height 8
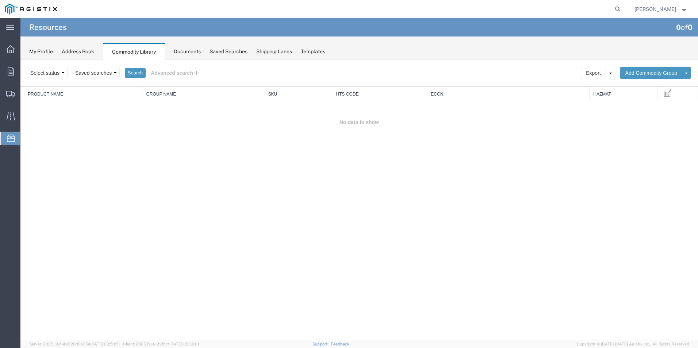
click at [182, 50] on div "Documents" at bounding box center [187, 52] width 27 height 8
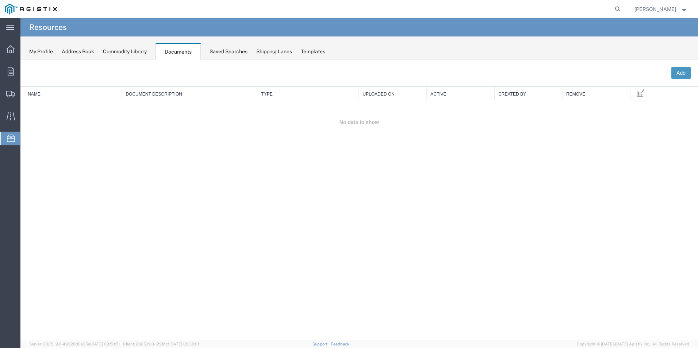
click at [233, 50] on div "Saved Searches" at bounding box center [228, 52] width 38 height 8
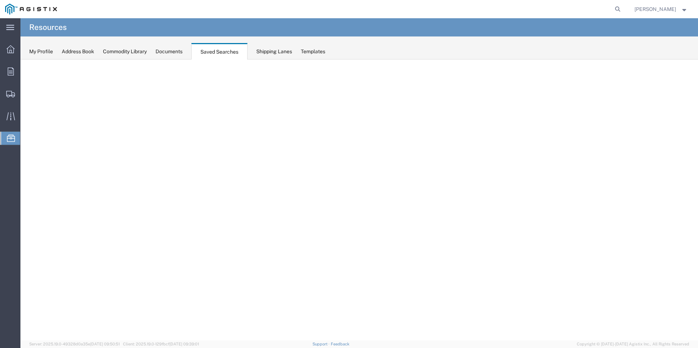
click at [272, 52] on div "Shipping Lanes" at bounding box center [274, 52] width 36 height 8
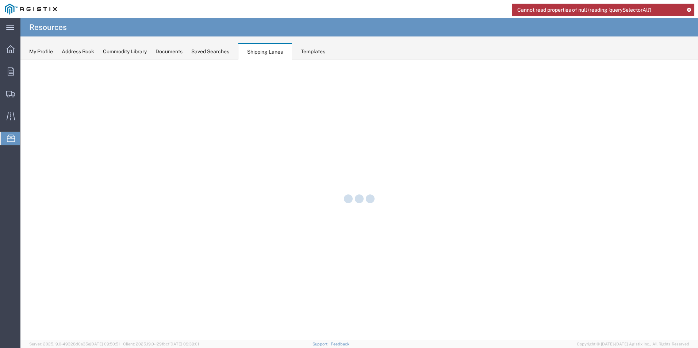
click at [310, 51] on div "Templates" at bounding box center [313, 52] width 24 height 8
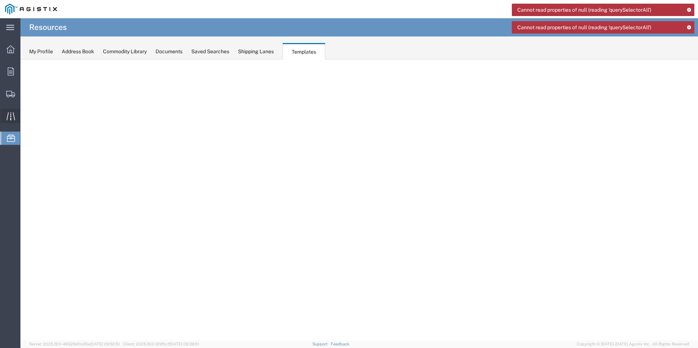
drag, startPoint x: 12, startPoint y: 115, endPoint x: 12, endPoint y: 108, distance: 6.9
click at [12, 115] on icon at bounding box center [11, 116] width 8 height 8
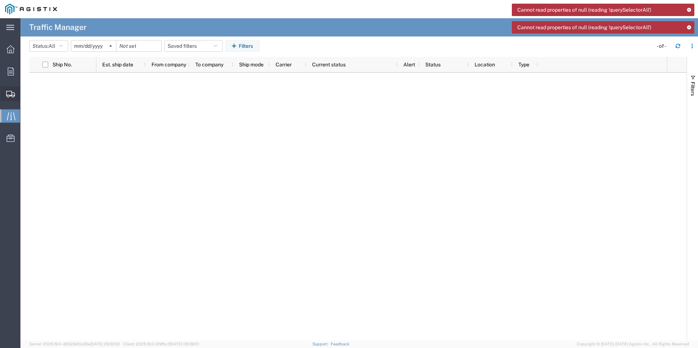
click at [13, 94] on icon at bounding box center [10, 94] width 9 height 7
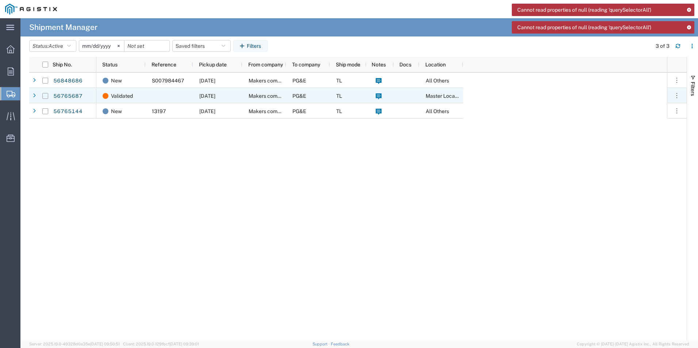
click at [45, 96] on input "Press Space to toggle row selection (unchecked)" at bounding box center [45, 96] width 6 height 6
checkbox input "true"
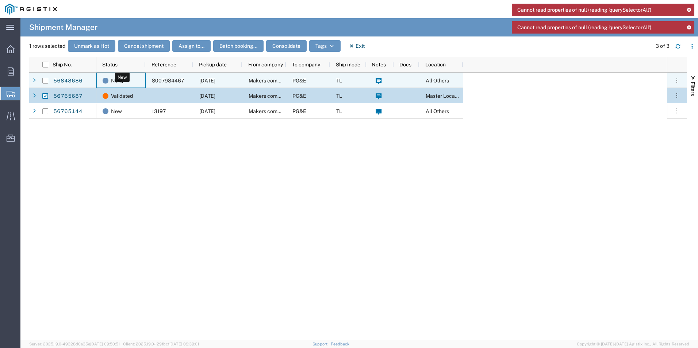
drag, startPoint x: 128, startPoint y: 97, endPoint x: 124, endPoint y: 83, distance: 14.2
click at [124, 83] on div "New" at bounding box center [123, 80] width 40 height 15
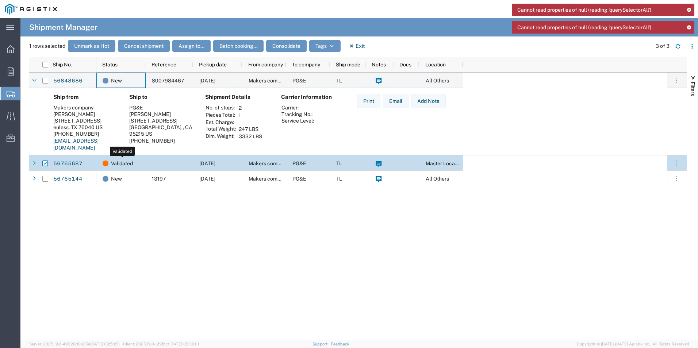
click at [117, 162] on span "Validated" at bounding box center [122, 163] width 22 height 15
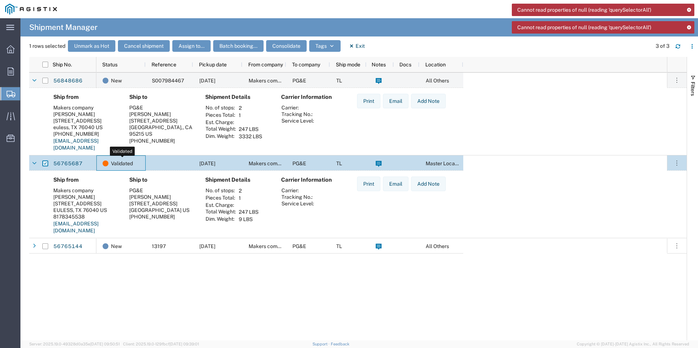
click at [116, 162] on span "Validated" at bounding box center [122, 163] width 22 height 15
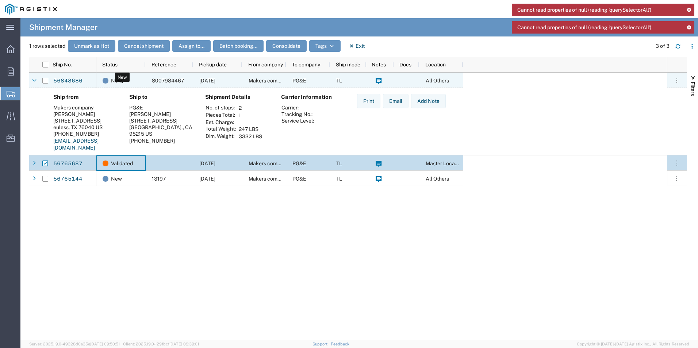
click at [119, 81] on span "New" at bounding box center [116, 80] width 11 height 15
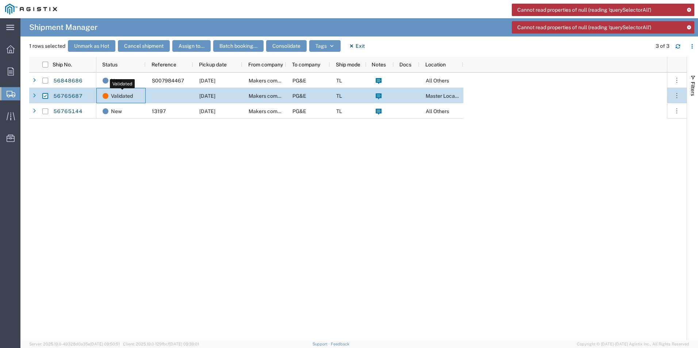
click at [125, 97] on span "Validated" at bounding box center [122, 95] width 22 height 15
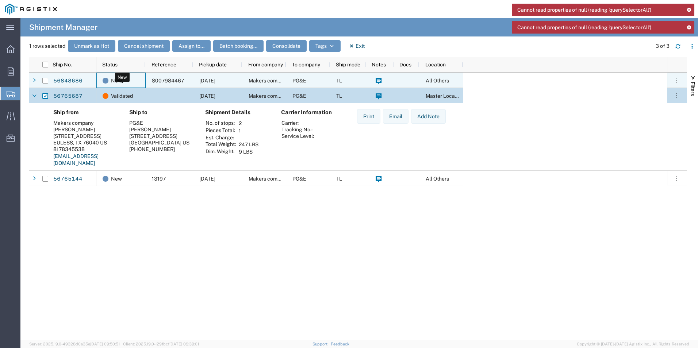
click at [127, 80] on div "New" at bounding box center [123, 80] width 40 height 15
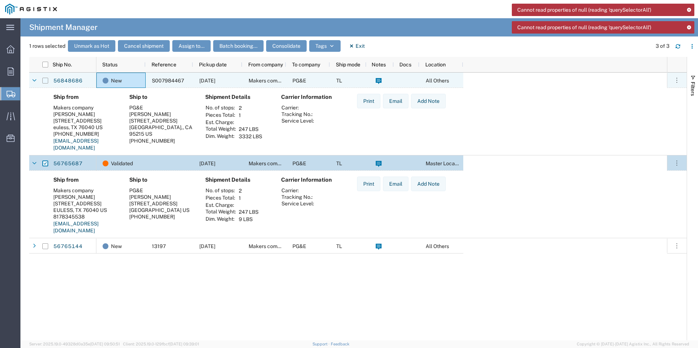
click at [43, 80] on input "Press Space to toggle row selection (unchecked)" at bounding box center [45, 81] width 6 height 6
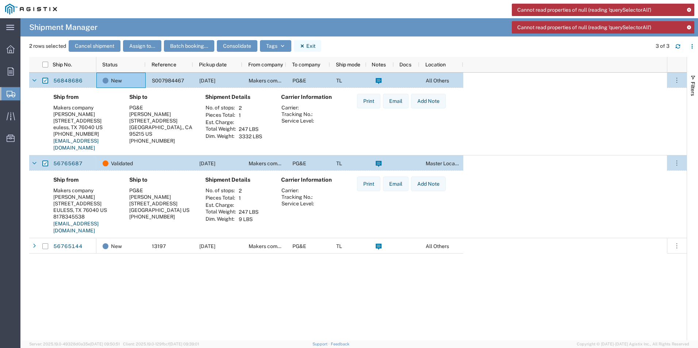
click at [304, 45] on icon "button" at bounding box center [302, 45] width 5 height 5
checkbox input "false"
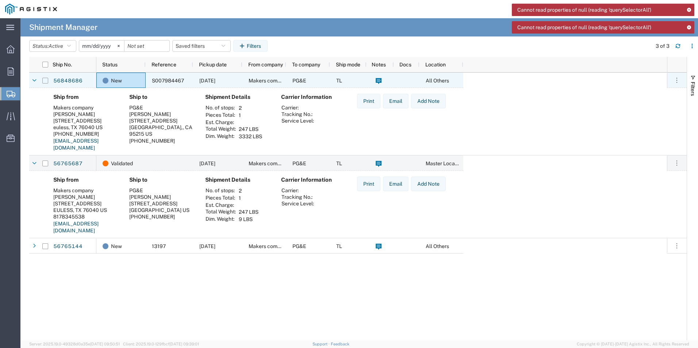
click at [44, 80] on input "Press Space to toggle row selection (unchecked)" at bounding box center [45, 81] width 6 height 6
checkbox input "true"
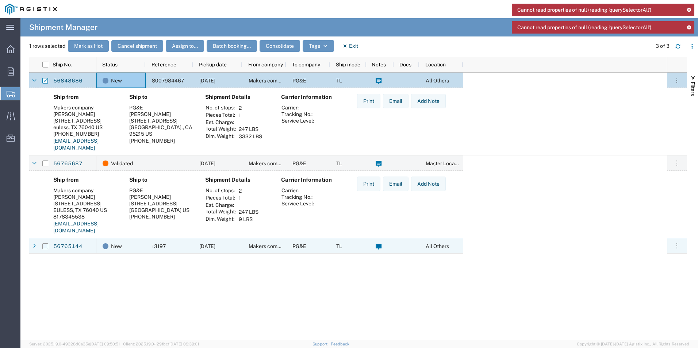
click at [43, 245] on input "Press Space to toggle row selection (unchecked)" at bounding box center [45, 246] width 6 height 6
checkbox input "true"
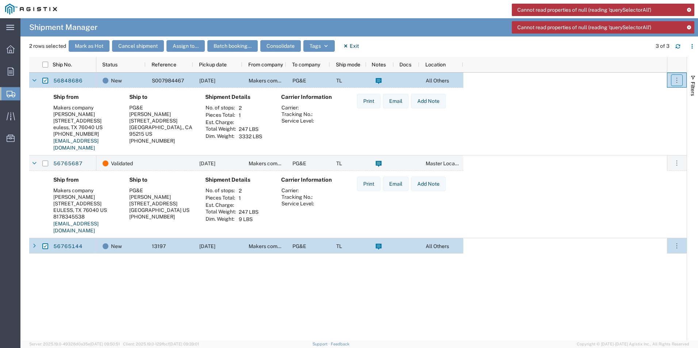
click at [676, 81] on icon "button" at bounding box center [676, 80] width 7 height 7
click at [646, 125] on link "Cancel shipment" at bounding box center [641, 126] width 65 height 13
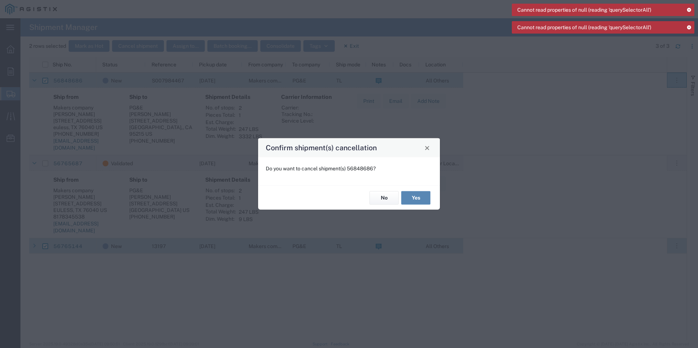
click at [425, 199] on button "Yes" at bounding box center [415, 197] width 29 height 13
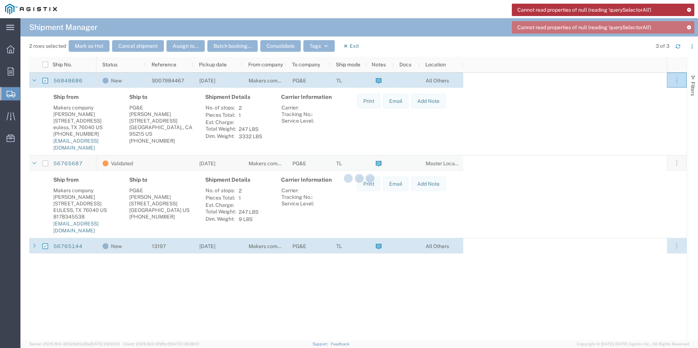
checkbox input "false"
